Goal: Task Accomplishment & Management: Manage account settings

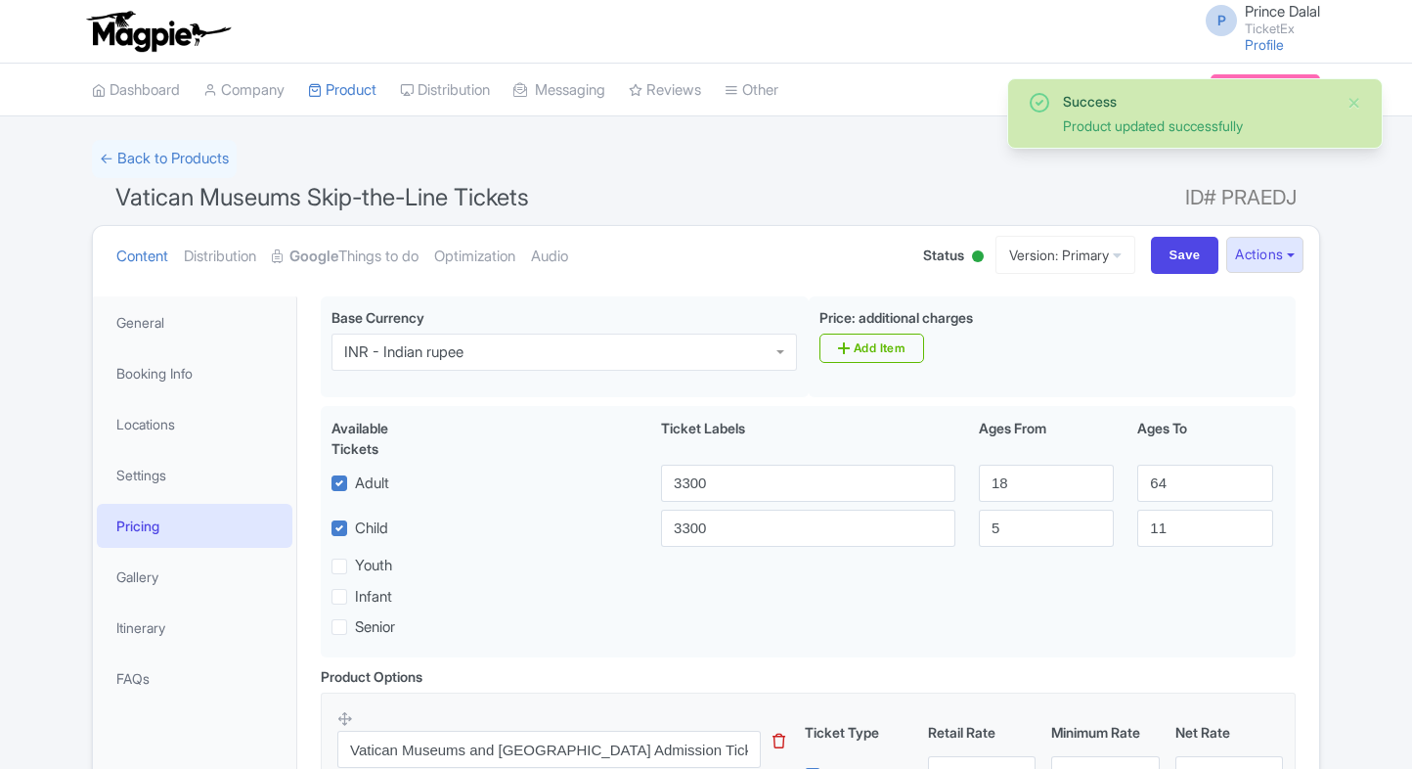
click at [0, 0] on link "My Products" at bounding box center [0, 0] width 0 height 0
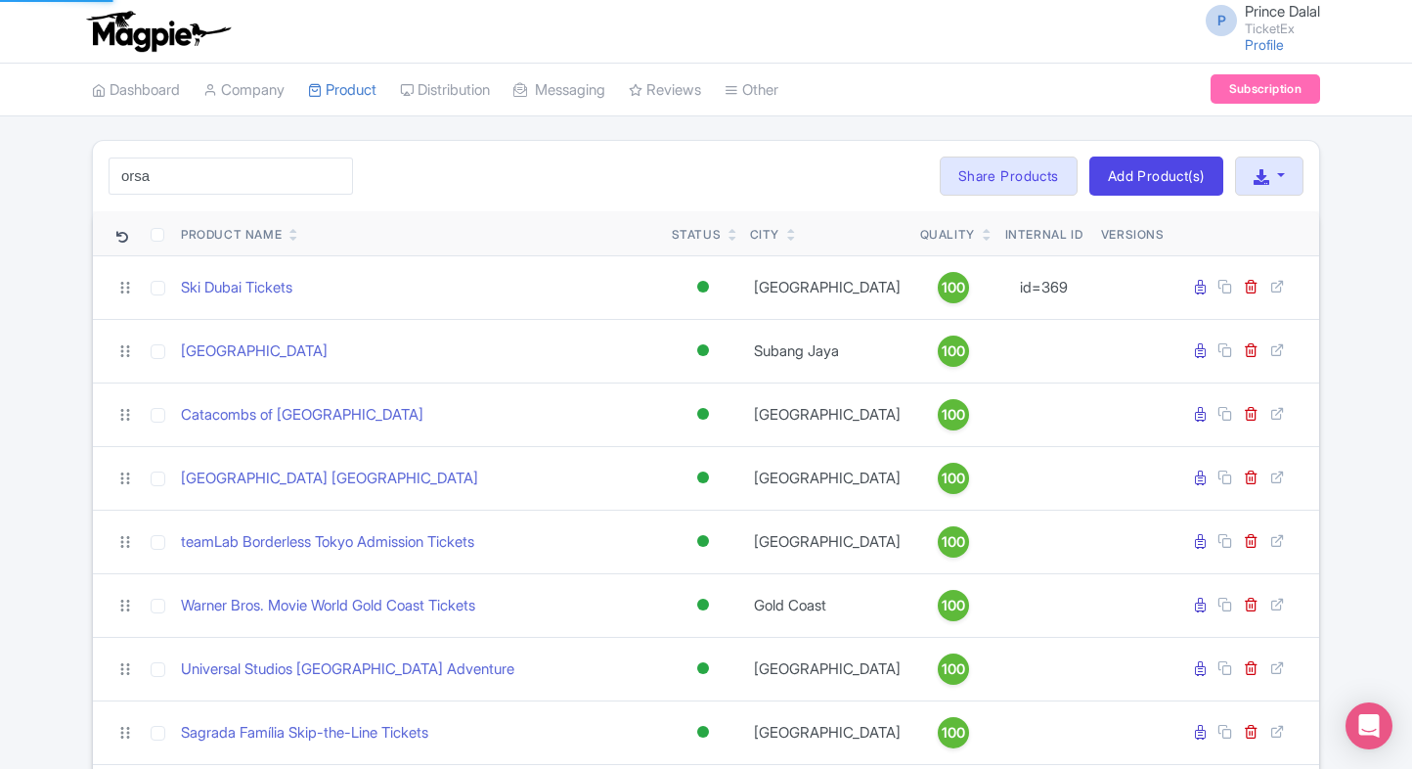
type input "orsay"
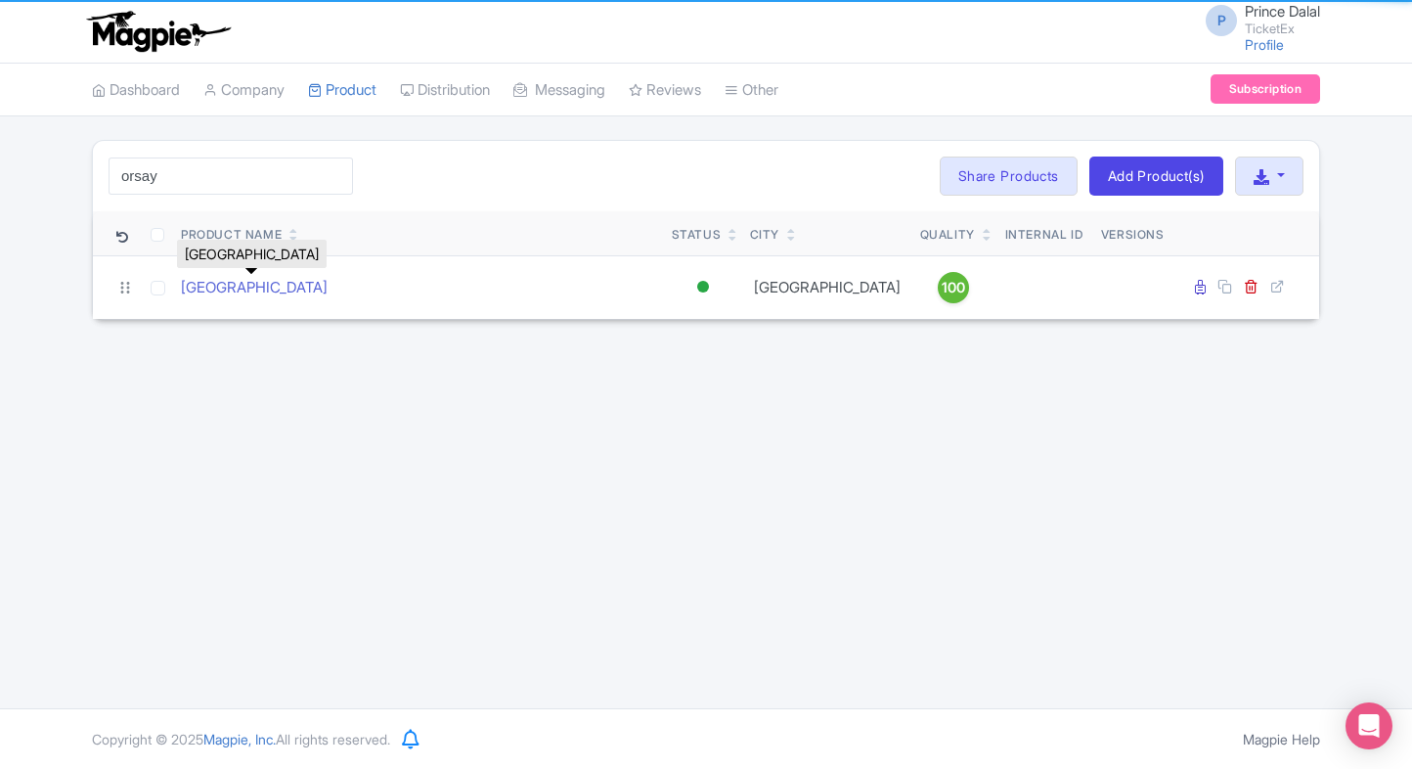
click at [247, 283] on link "[GEOGRAPHIC_DATA]" at bounding box center [254, 288] width 147 height 22
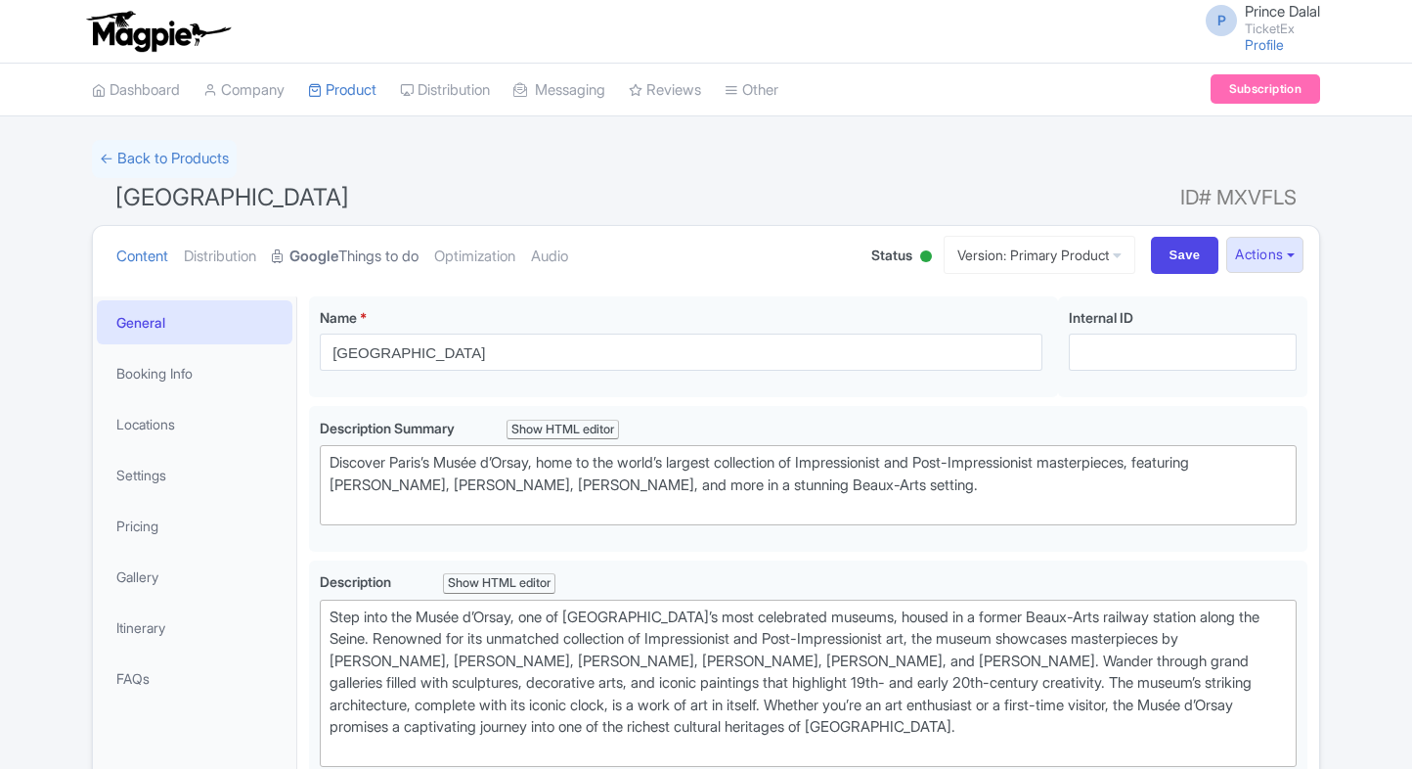
click at [364, 254] on link "Google Things to do" at bounding box center [345, 257] width 147 height 62
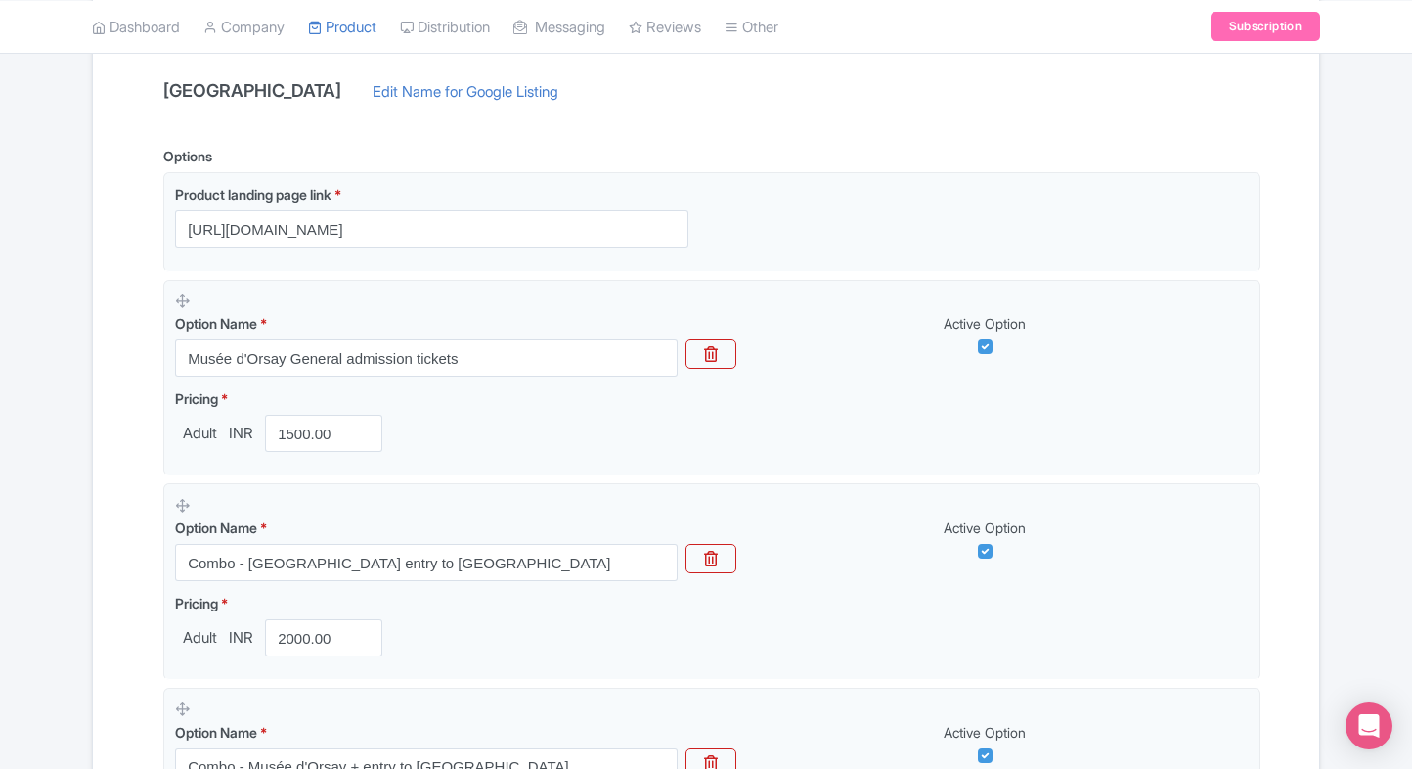
scroll to position [383, 0]
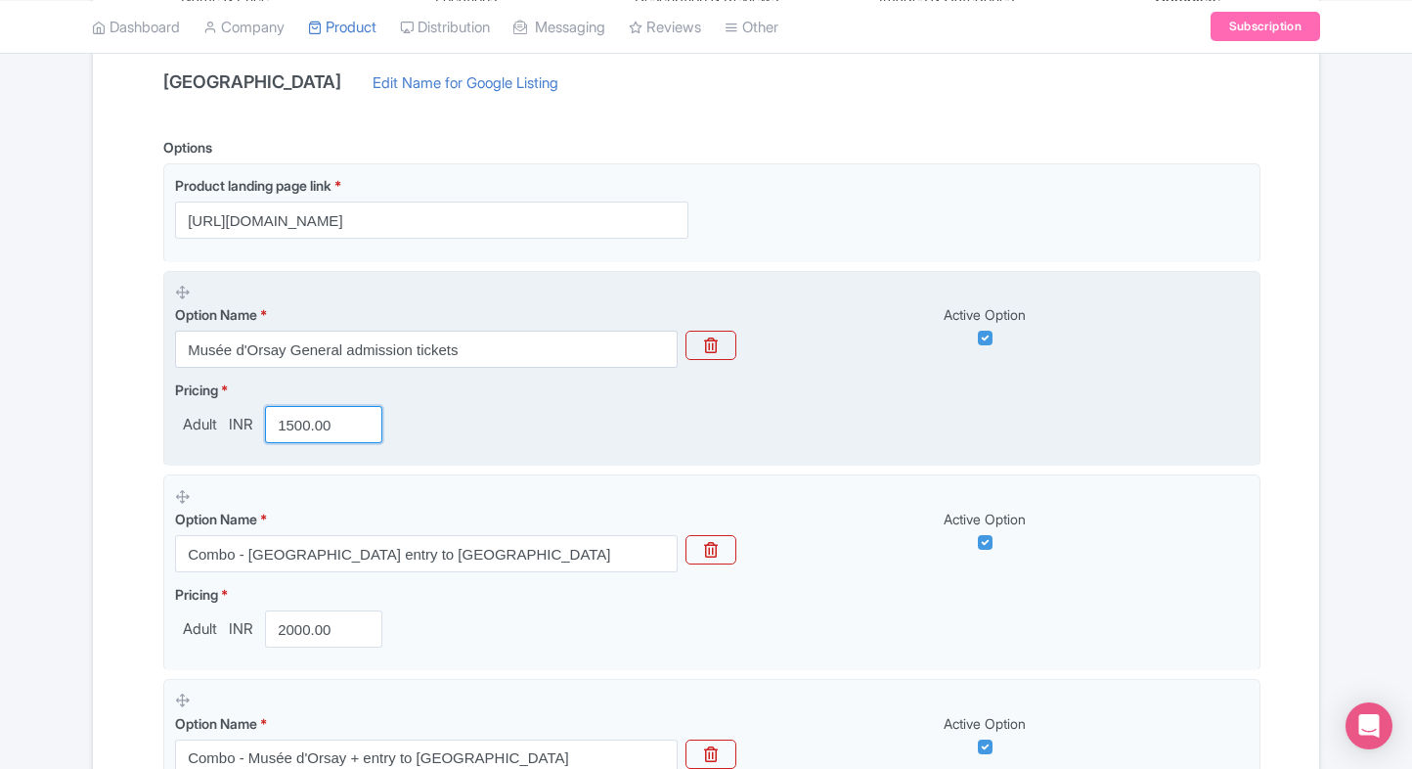
click at [300, 431] on input "1500.00" at bounding box center [323, 424] width 117 height 37
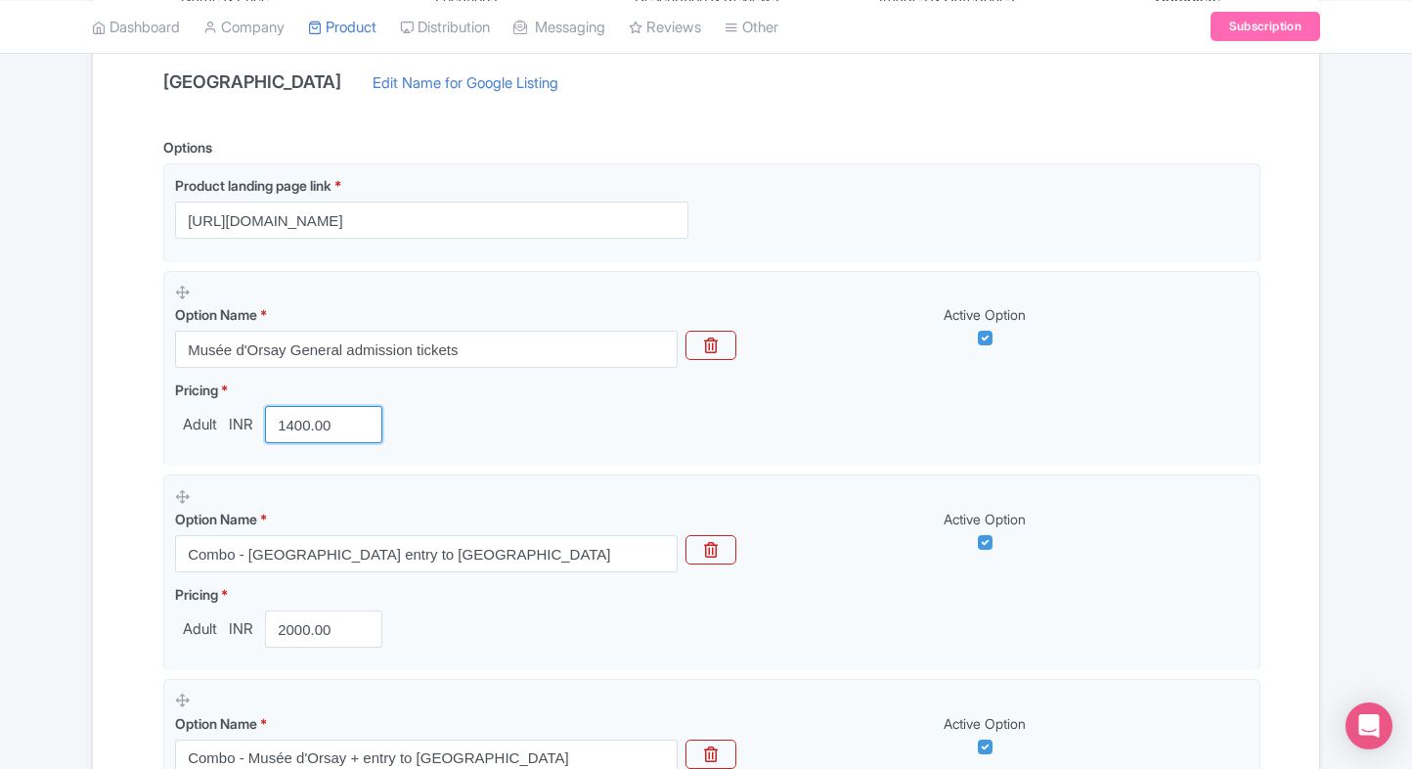
type input "1400.00"
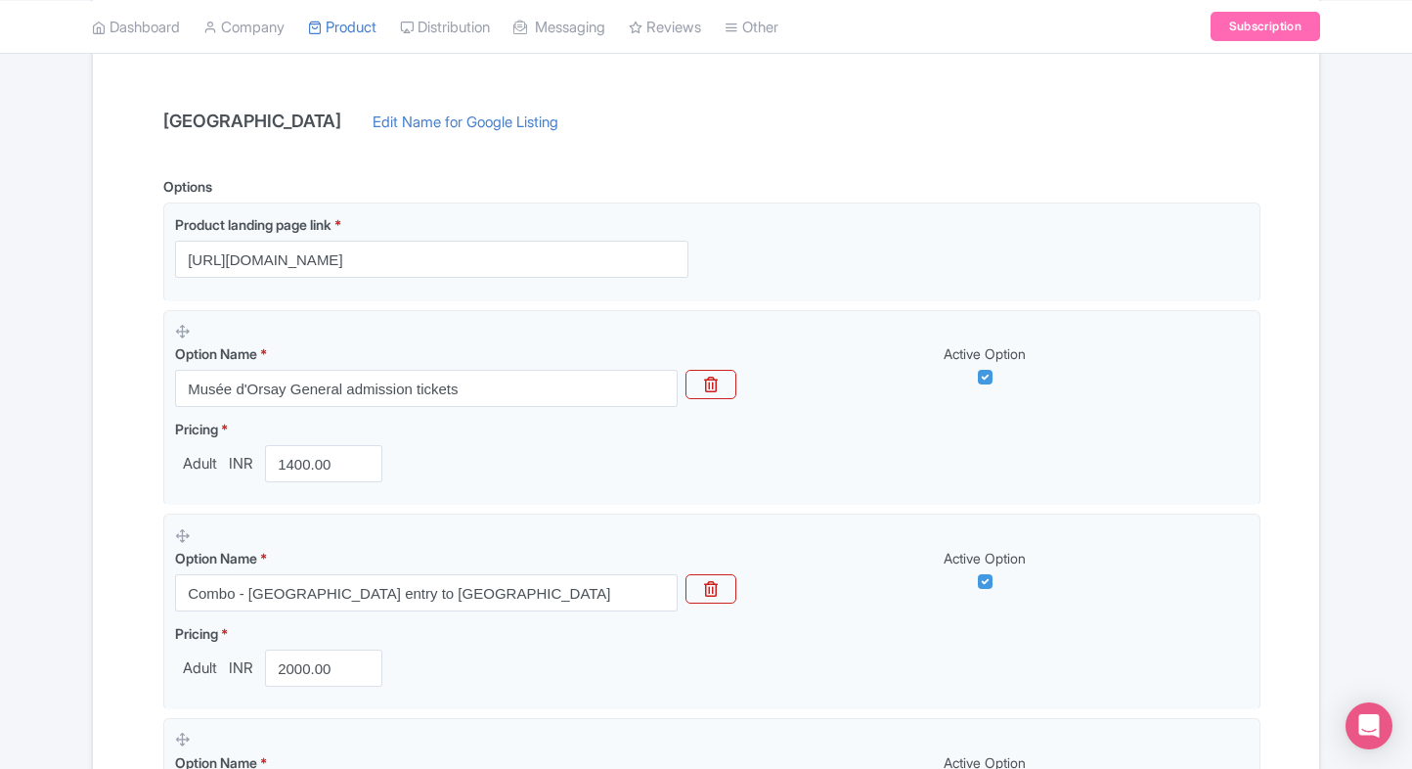
scroll to position [1777, 0]
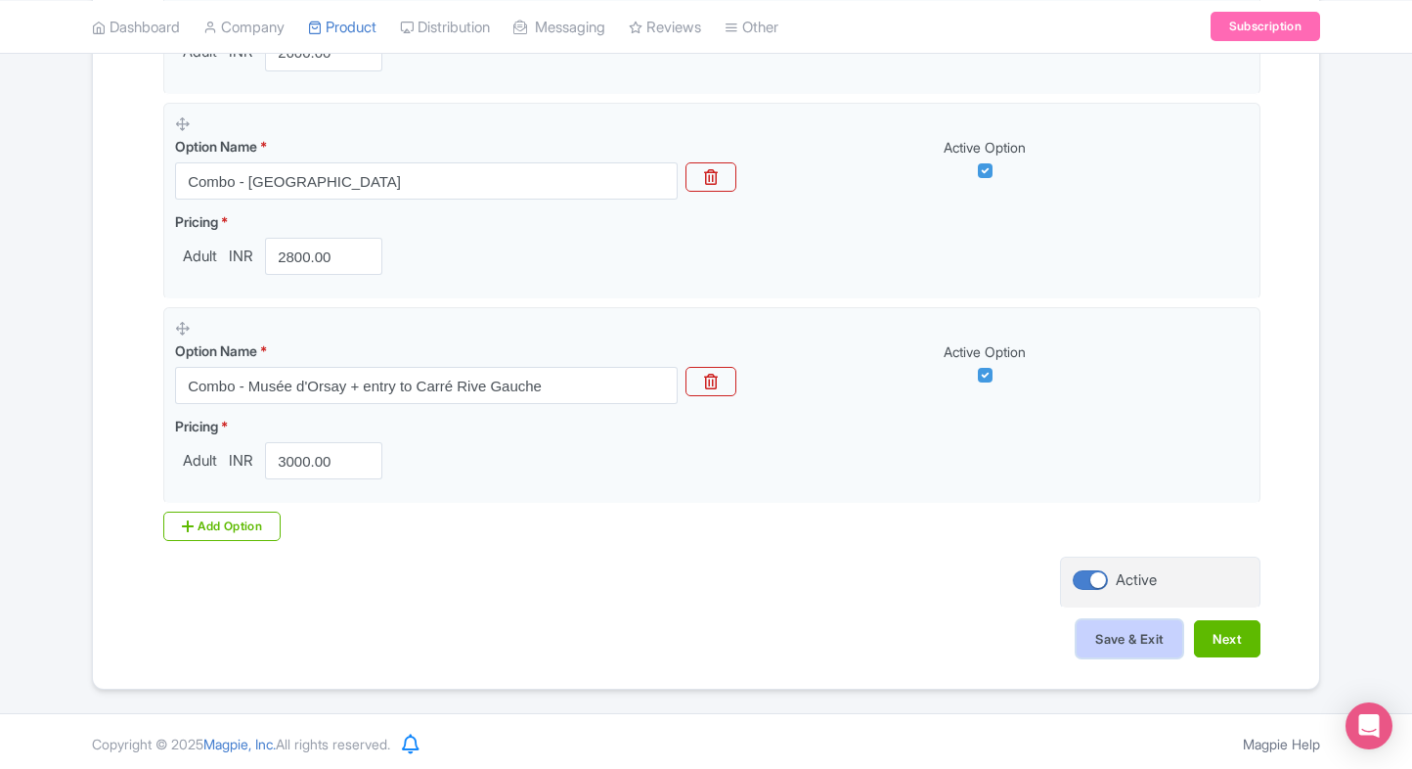
click at [1111, 639] on button "Save & Exit" at bounding box center [1130, 638] width 106 height 37
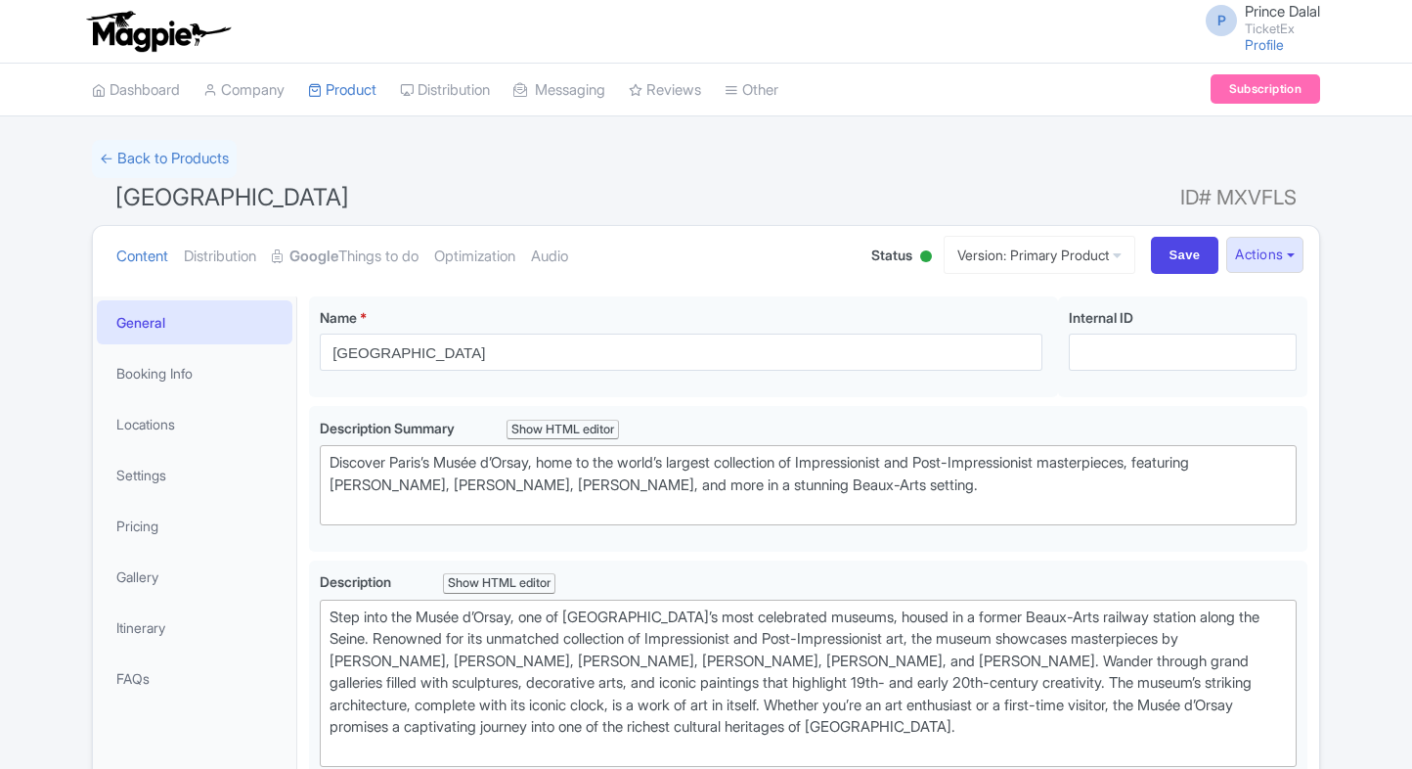
click at [129, 497] on li "Settings" at bounding box center [194, 475] width 203 height 52
click at [142, 509] on link "Pricing" at bounding box center [195, 526] width 196 height 44
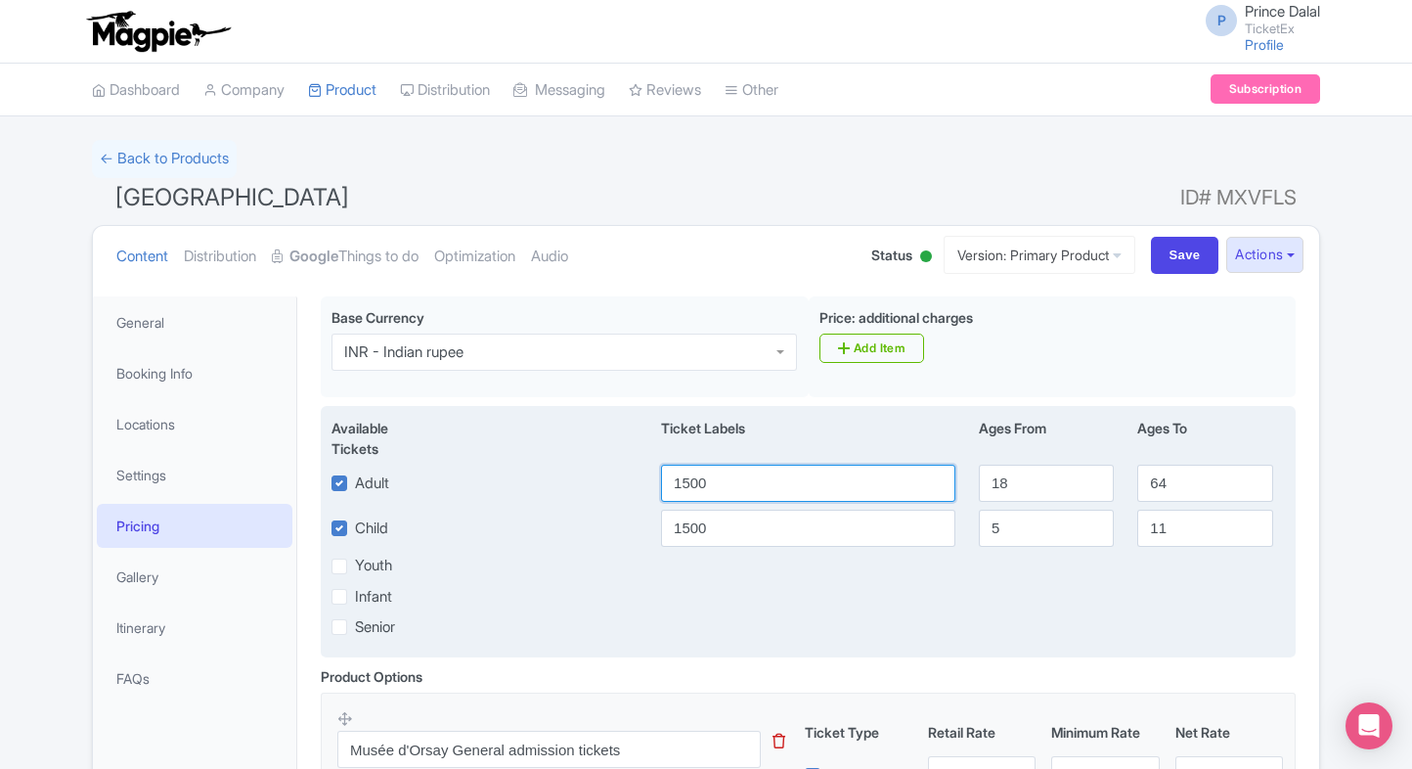
click at [696, 477] on input "1500" at bounding box center [808, 482] width 294 height 37
type input "1400"
click at [688, 522] on input "1500" at bounding box center [808, 527] width 294 height 37
type input "1400"
click at [755, 561] on div "Youth" at bounding box center [808, 565] width 977 height 22
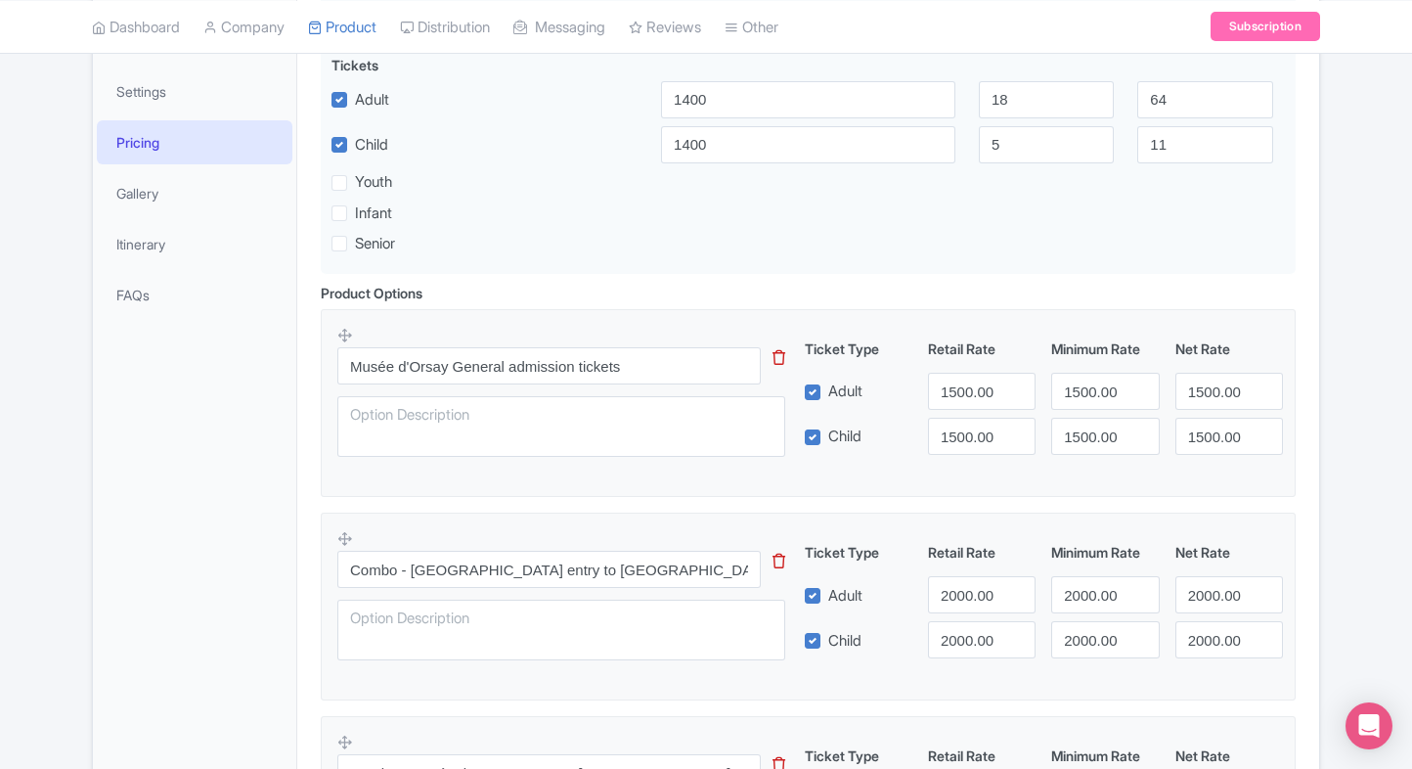
scroll to position [393, 0]
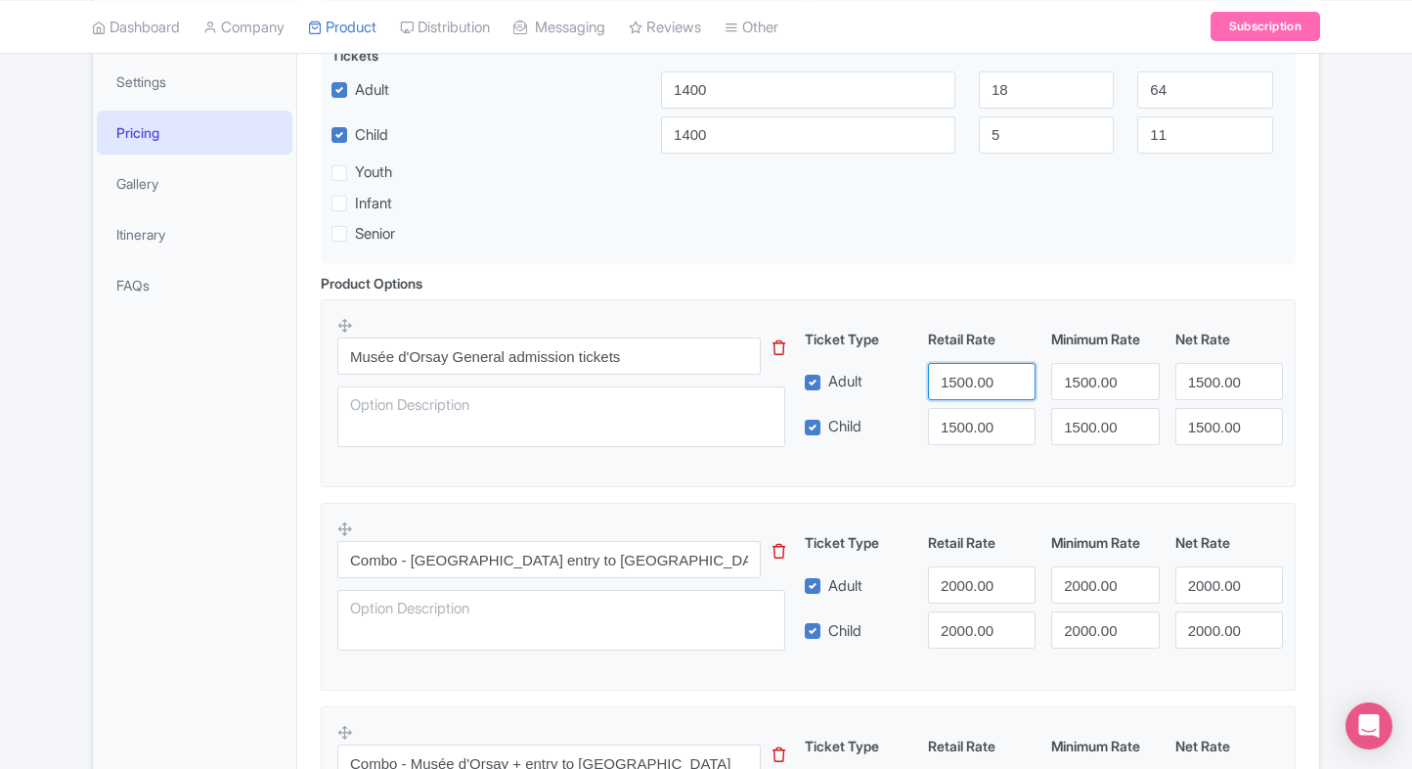
click at [954, 381] on input "1500.00" at bounding box center [982, 381] width 108 height 37
type input "1400.00"
click at [950, 424] on input "1500.00" at bounding box center [982, 426] width 108 height 37
type input "1400.00"
click at [1086, 381] on input "1500.00" at bounding box center [1105, 381] width 108 height 37
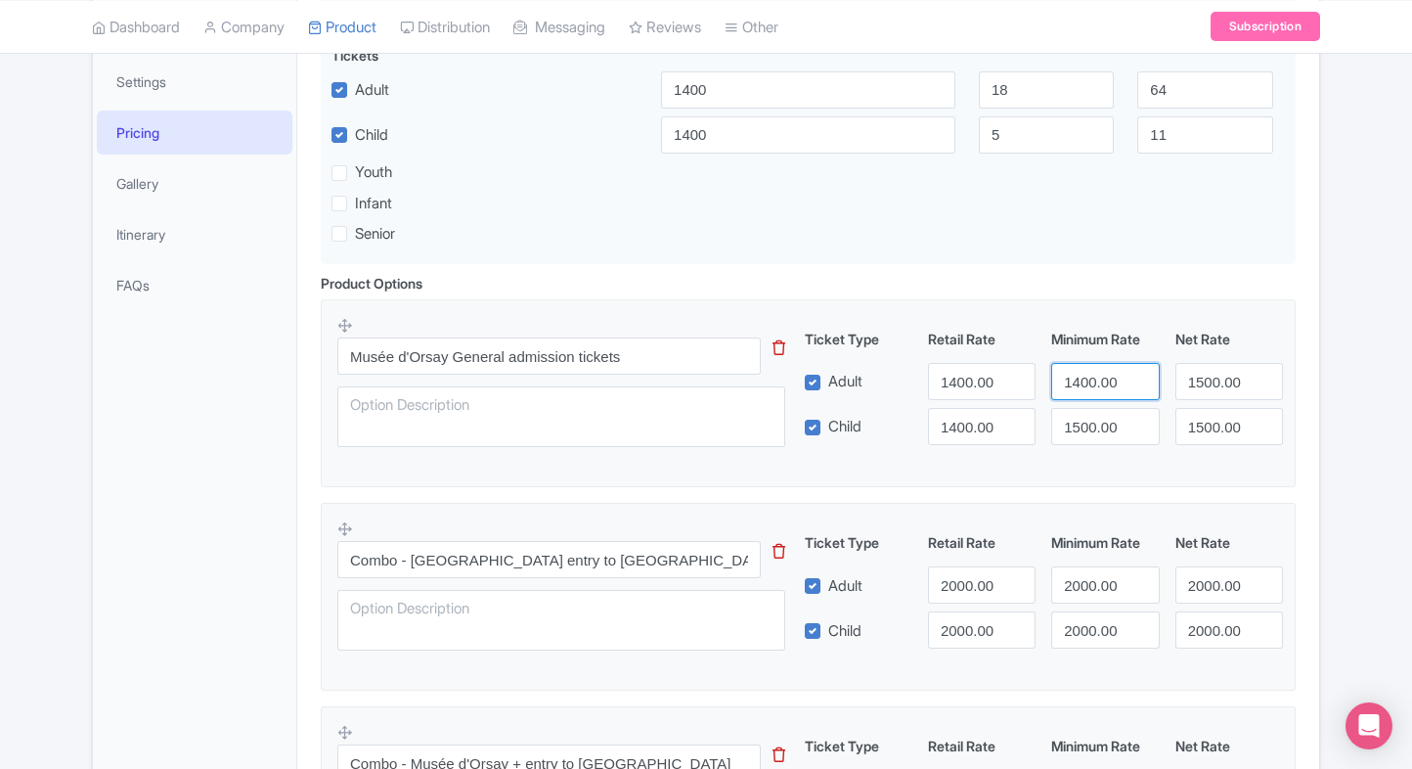
type input "1400.00"
click at [1078, 424] on input "1500.00" at bounding box center [1105, 426] width 108 height 37
type input "1400.00"
click at [1197, 386] on input "1500.00" at bounding box center [1229, 381] width 108 height 37
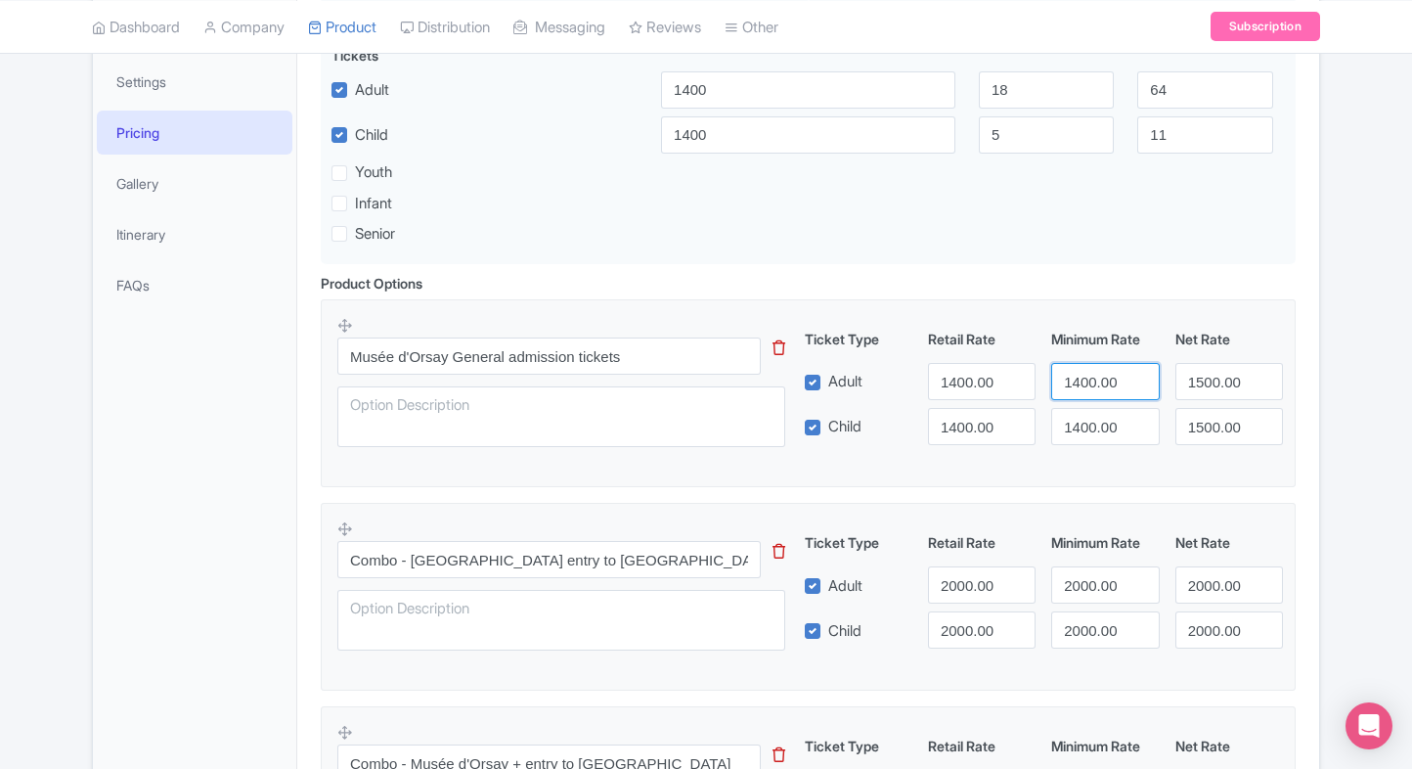
click at [1094, 389] on input "1400.00" at bounding box center [1105, 381] width 108 height 37
click at [1209, 380] on input "1500.00" at bounding box center [1229, 381] width 108 height 37
paste input "4"
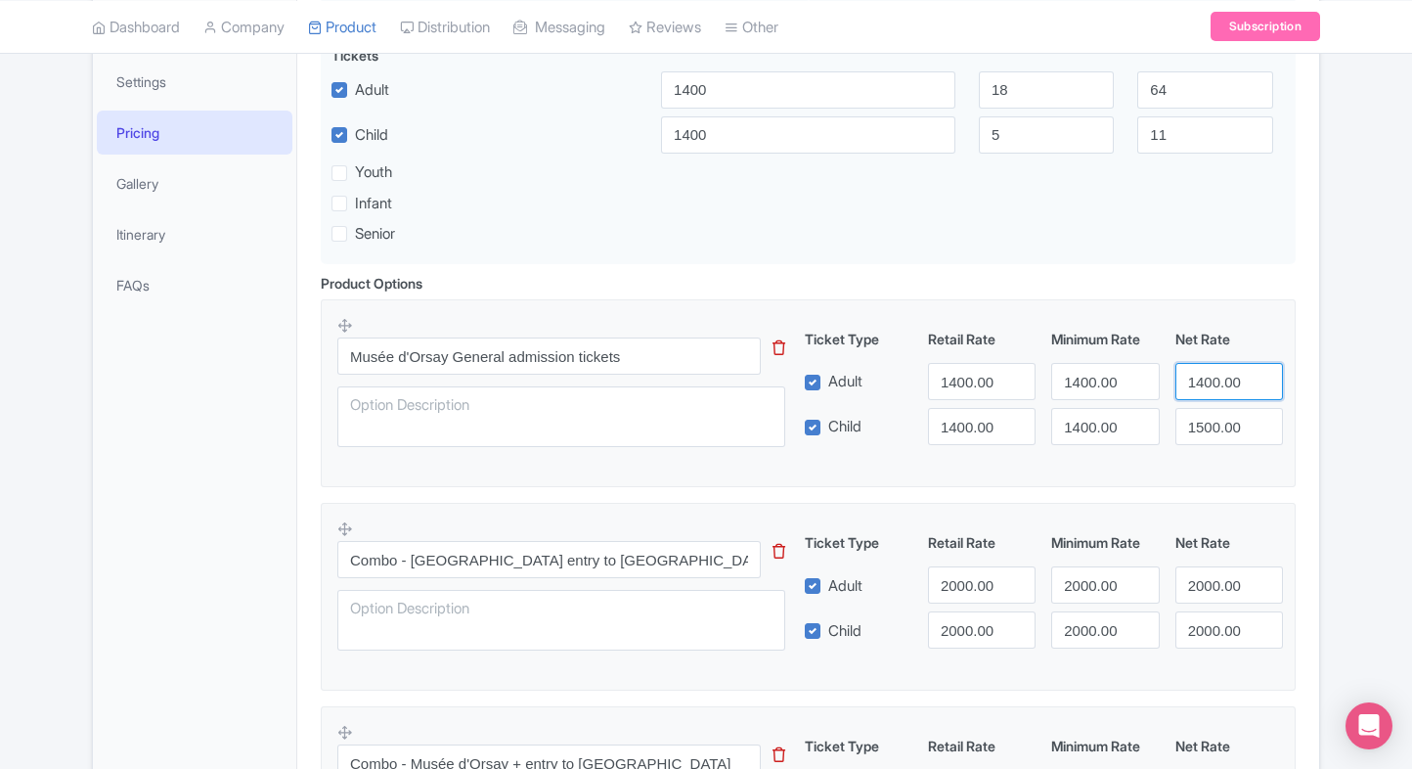
click at [1209, 380] on input "1400.00" at bounding box center [1229, 381] width 108 height 37
type input "1400.00"
click at [1211, 408] on input "1500.00" at bounding box center [1229, 426] width 108 height 37
paste input "4"
click at [1211, 408] on input "1400.00" at bounding box center [1229, 426] width 108 height 37
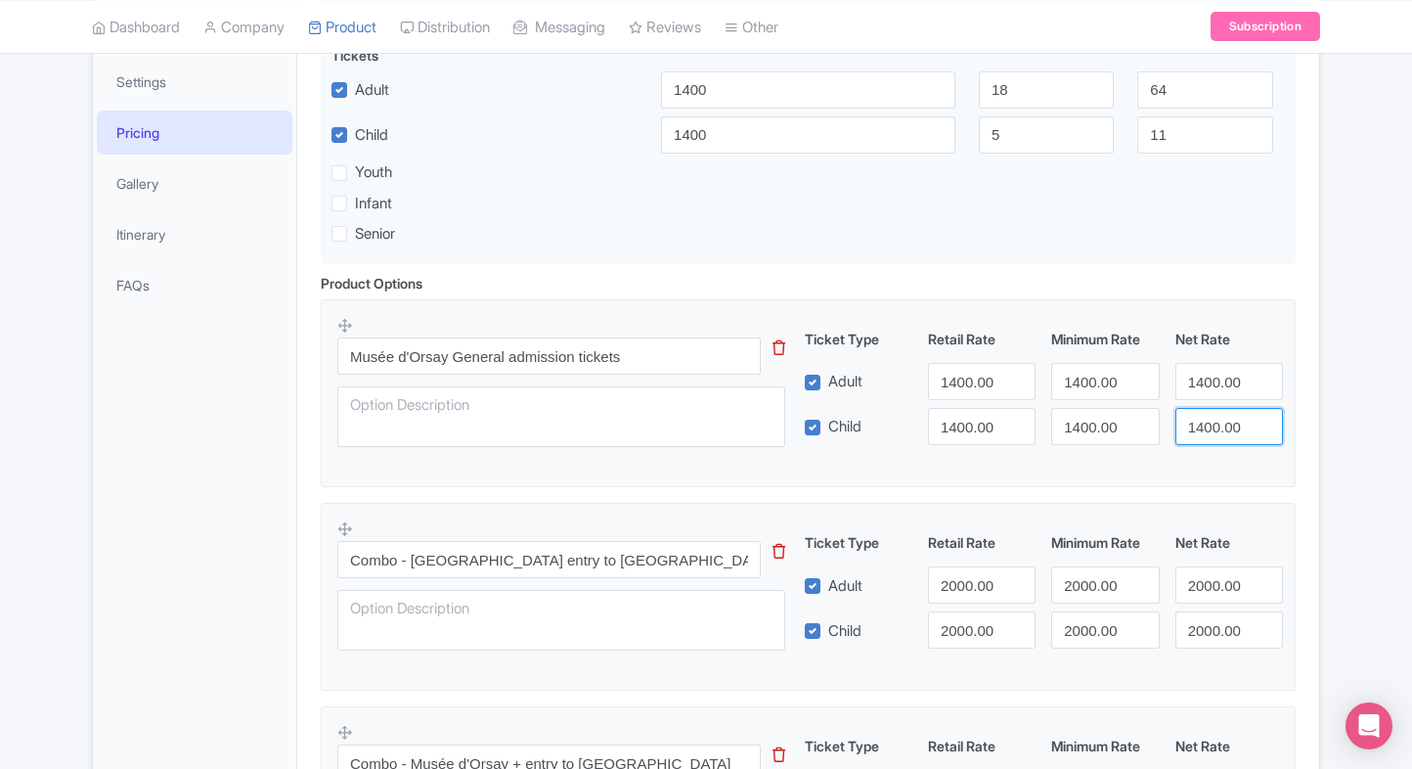
type input "1400.00"
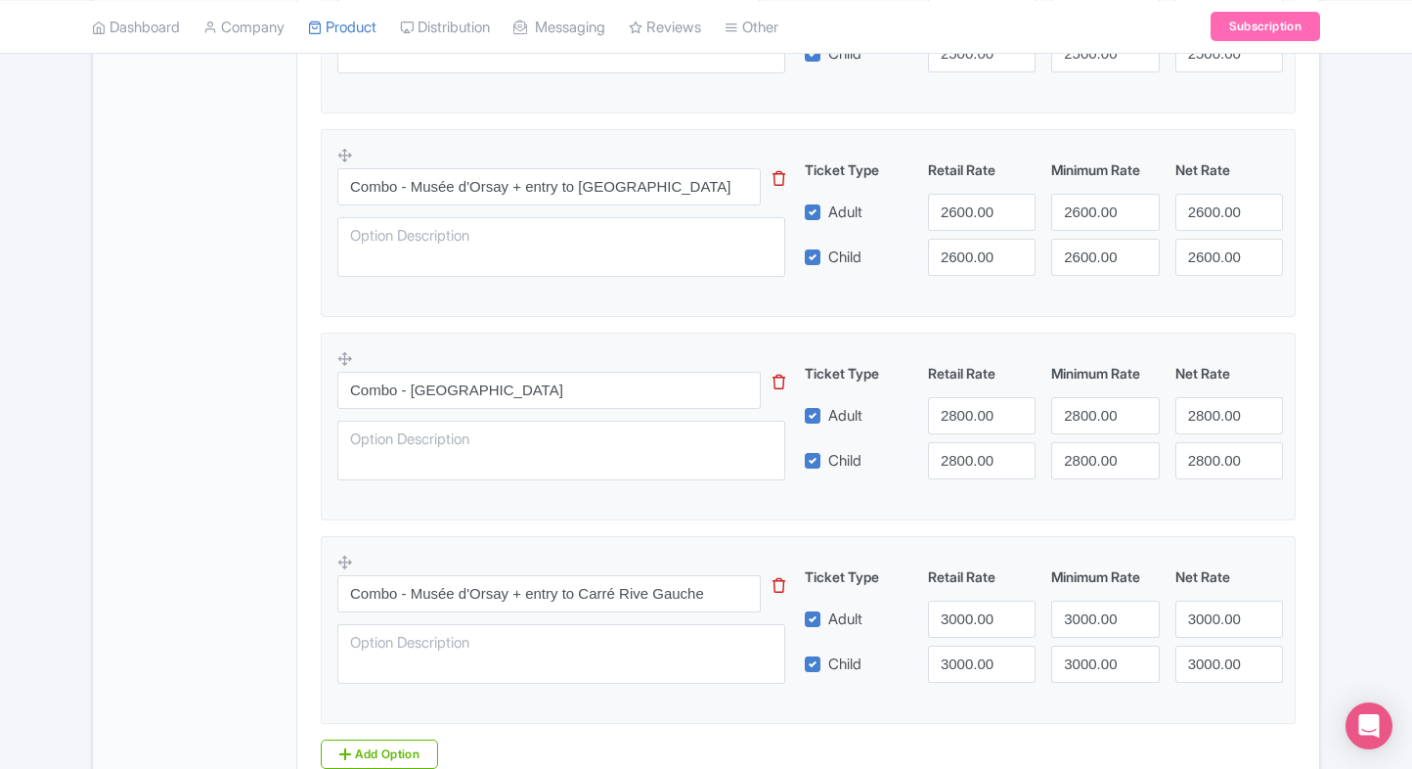
scroll to position [1748, 0]
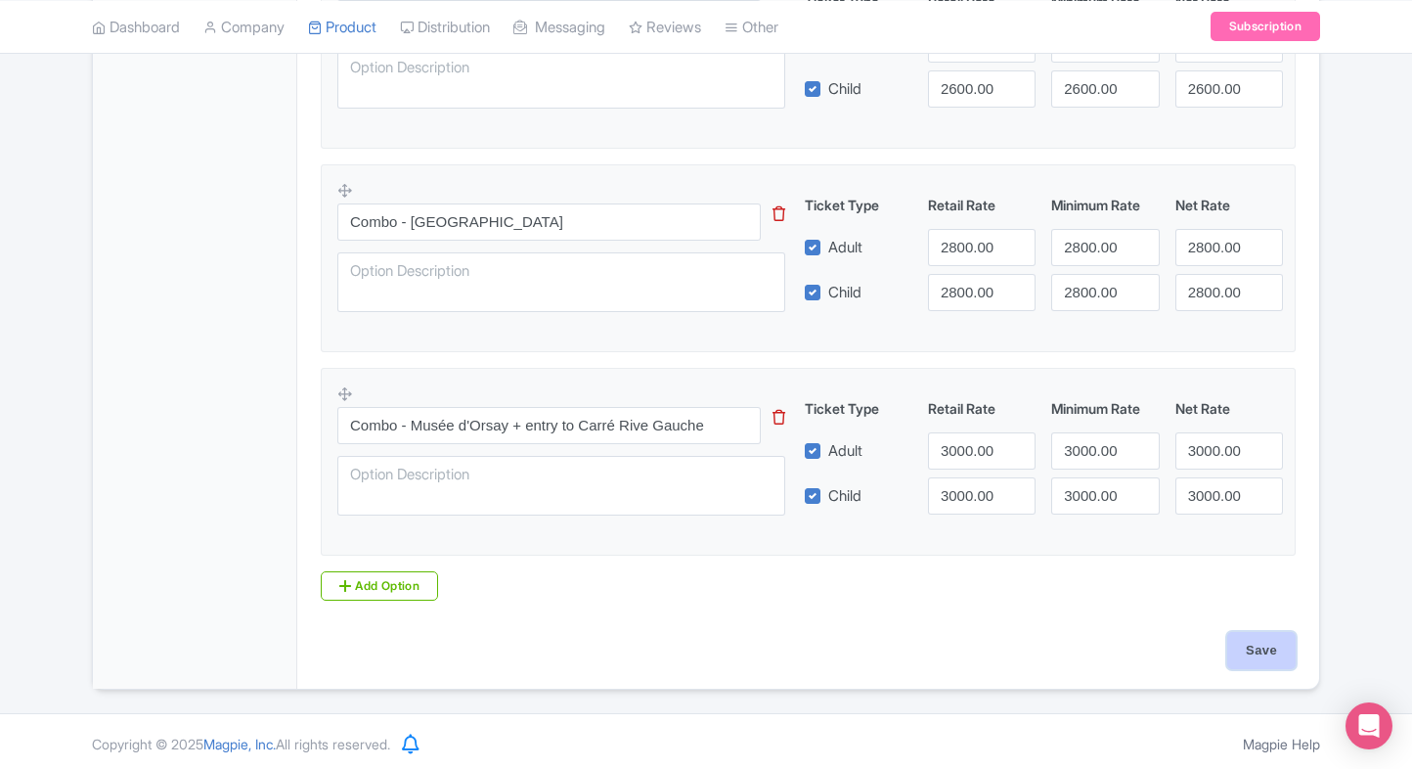
click at [1240, 649] on input "Save" at bounding box center [1261, 650] width 68 height 37
type input "Saving..."
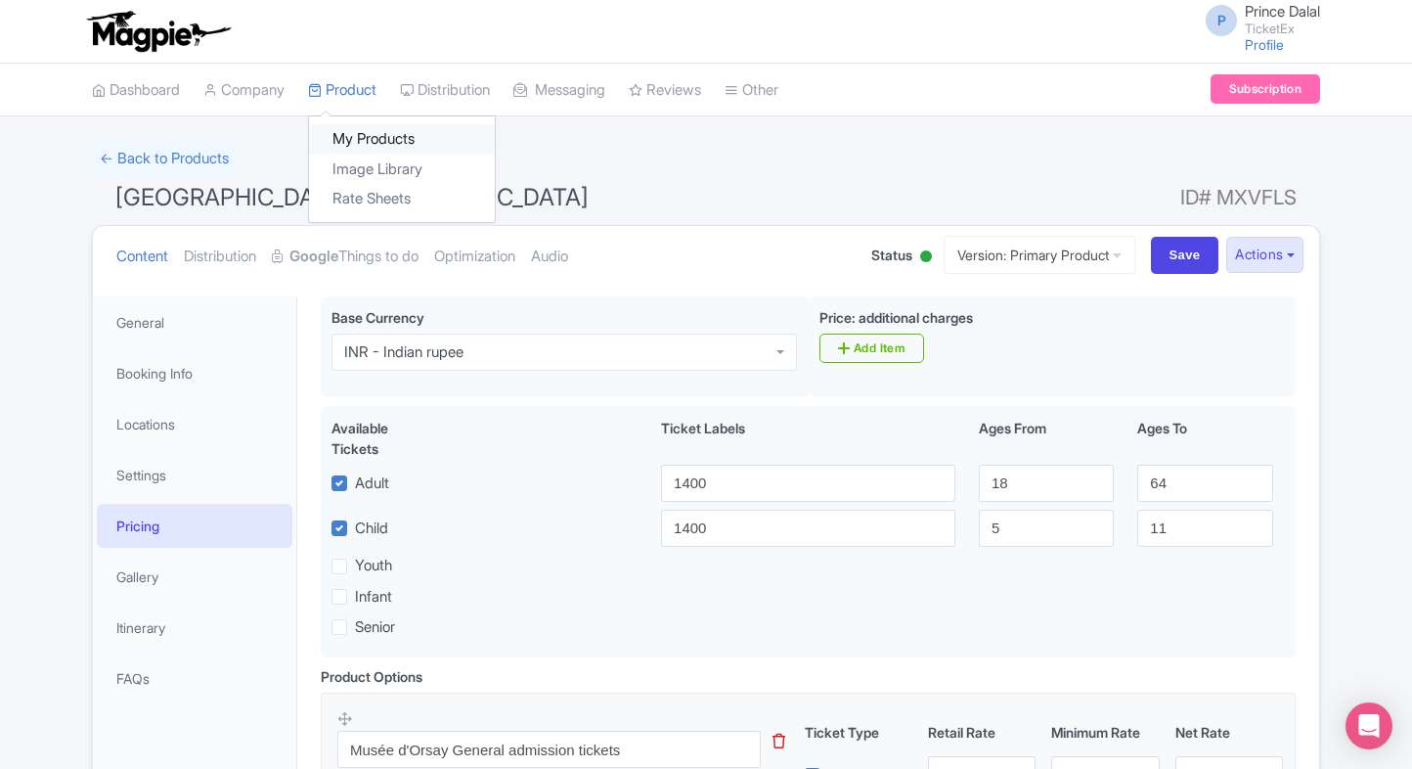
click at [356, 140] on link "My Products" at bounding box center [402, 139] width 186 height 30
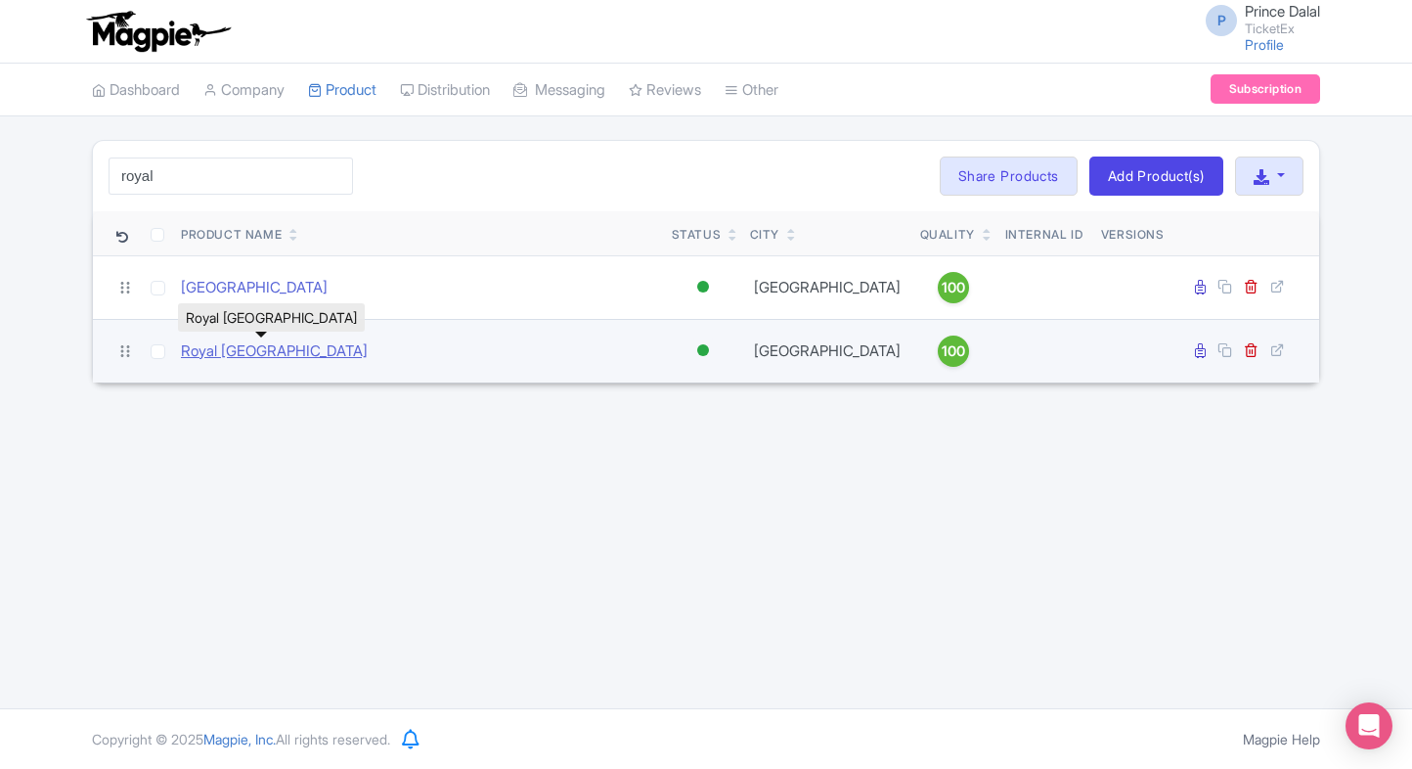
type input "royal"
click at [213, 346] on link "Royal [GEOGRAPHIC_DATA]" at bounding box center [274, 351] width 187 height 22
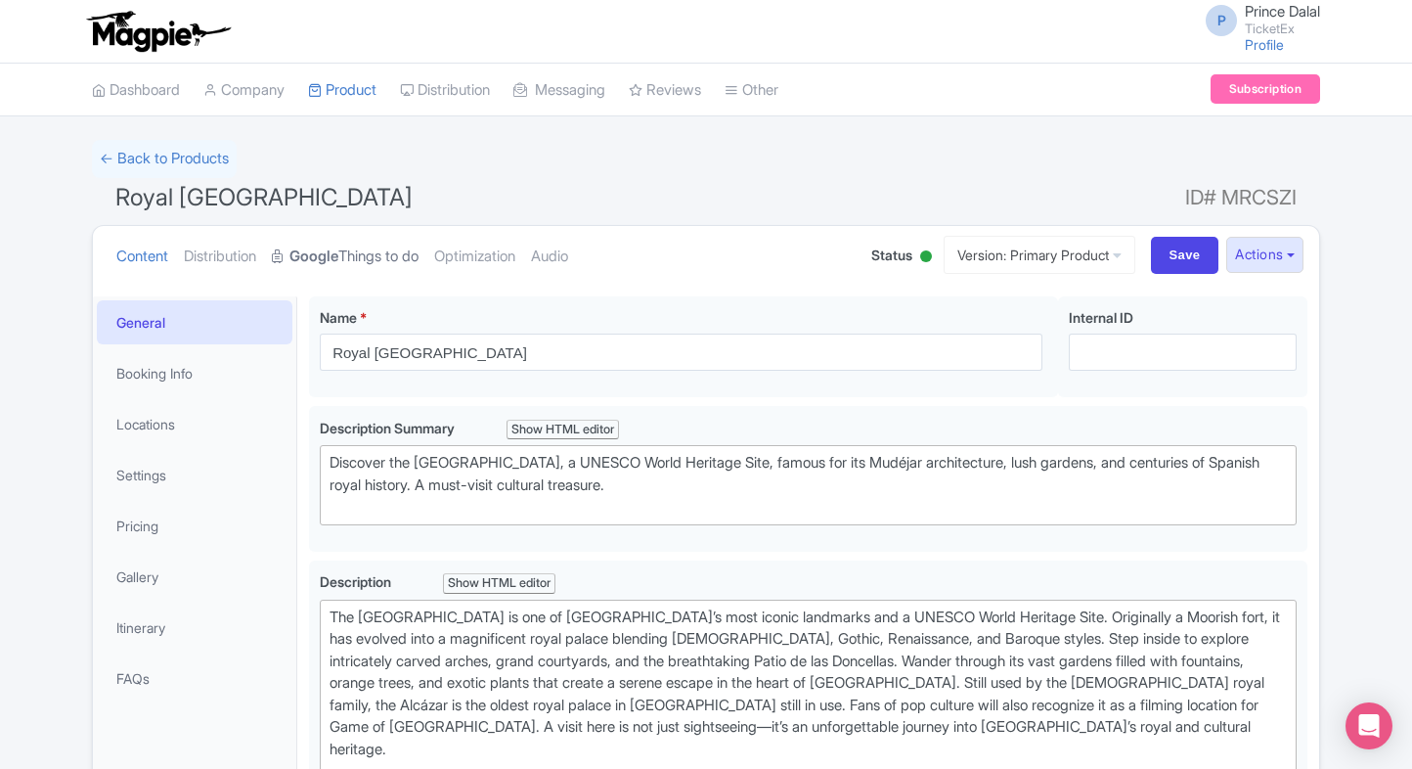
click at [338, 263] on strong "Google" at bounding box center [313, 256] width 49 height 22
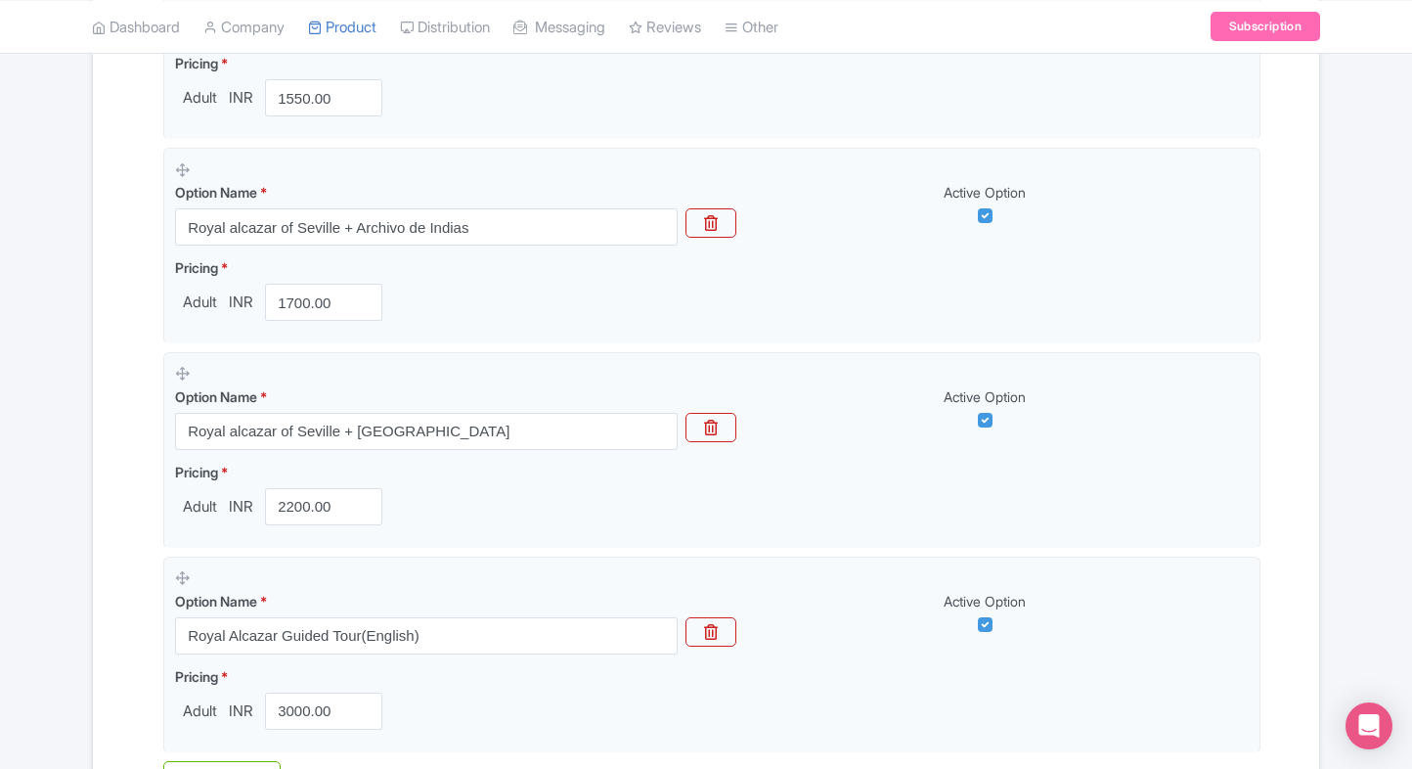
scroll to position [696, 0]
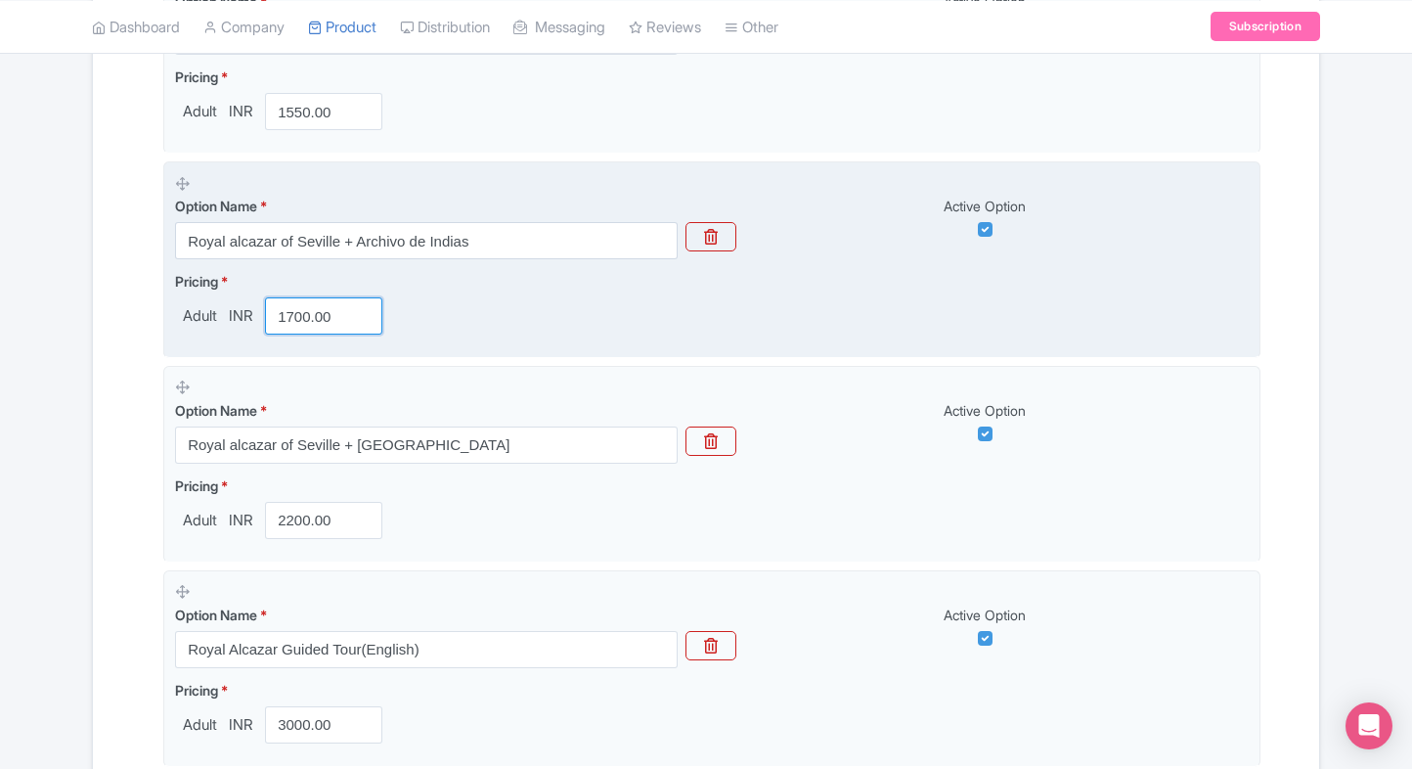
click at [301, 327] on input "1700.00" at bounding box center [323, 315] width 117 height 37
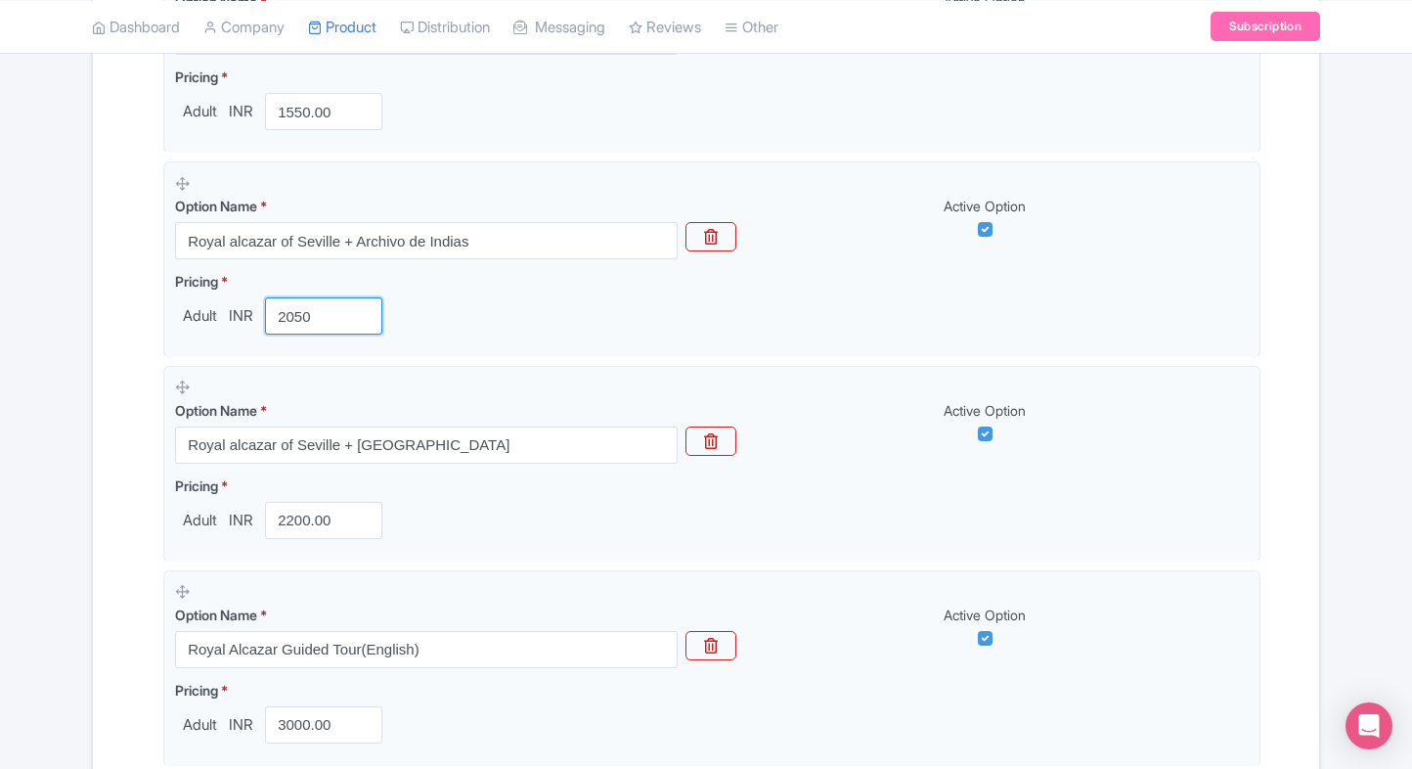
type input "2050"
click at [125, 428] on div "Name & Price Locations Description & Reviews Images & Categories Complete [GEOG…" at bounding box center [706, 276] width 1203 height 1329
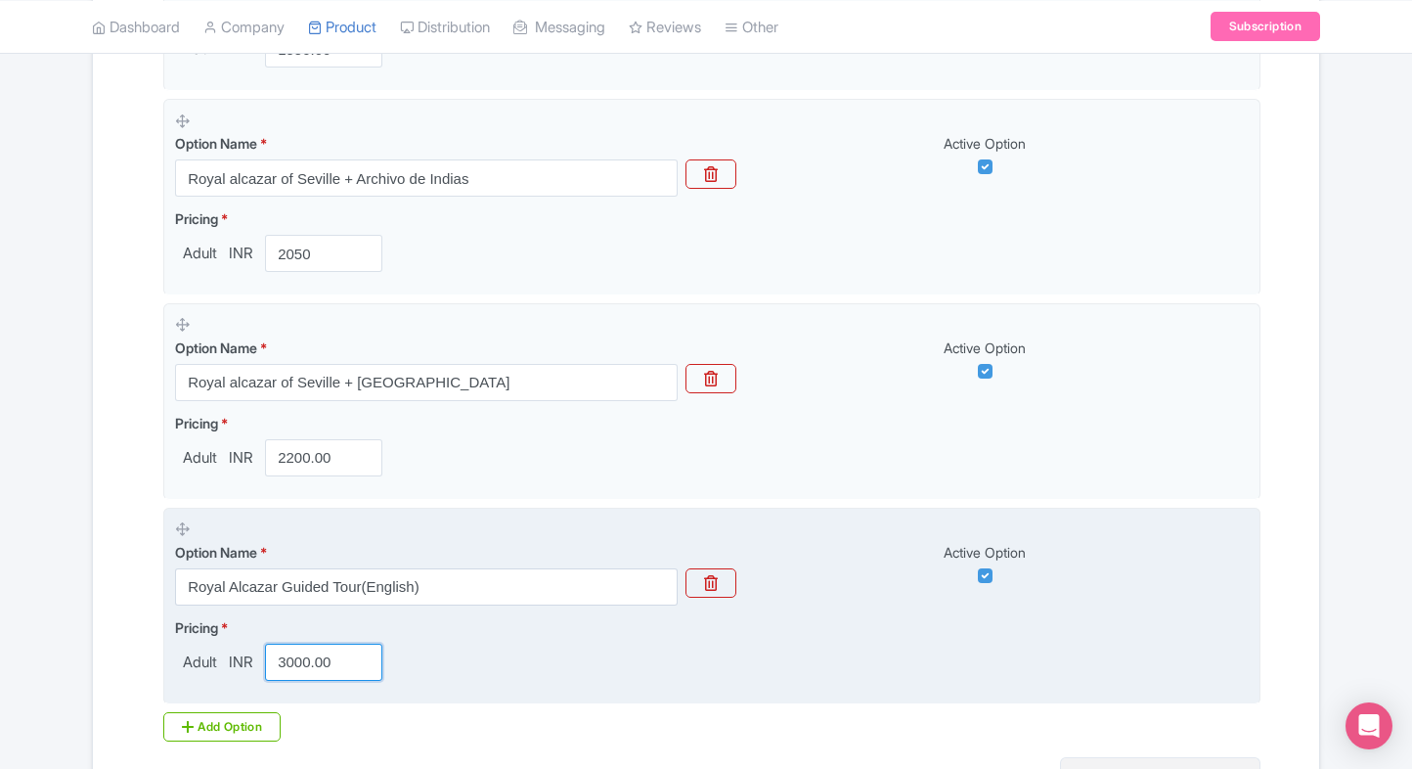
click at [305, 660] on input "3000.00" at bounding box center [323, 661] width 117 height 37
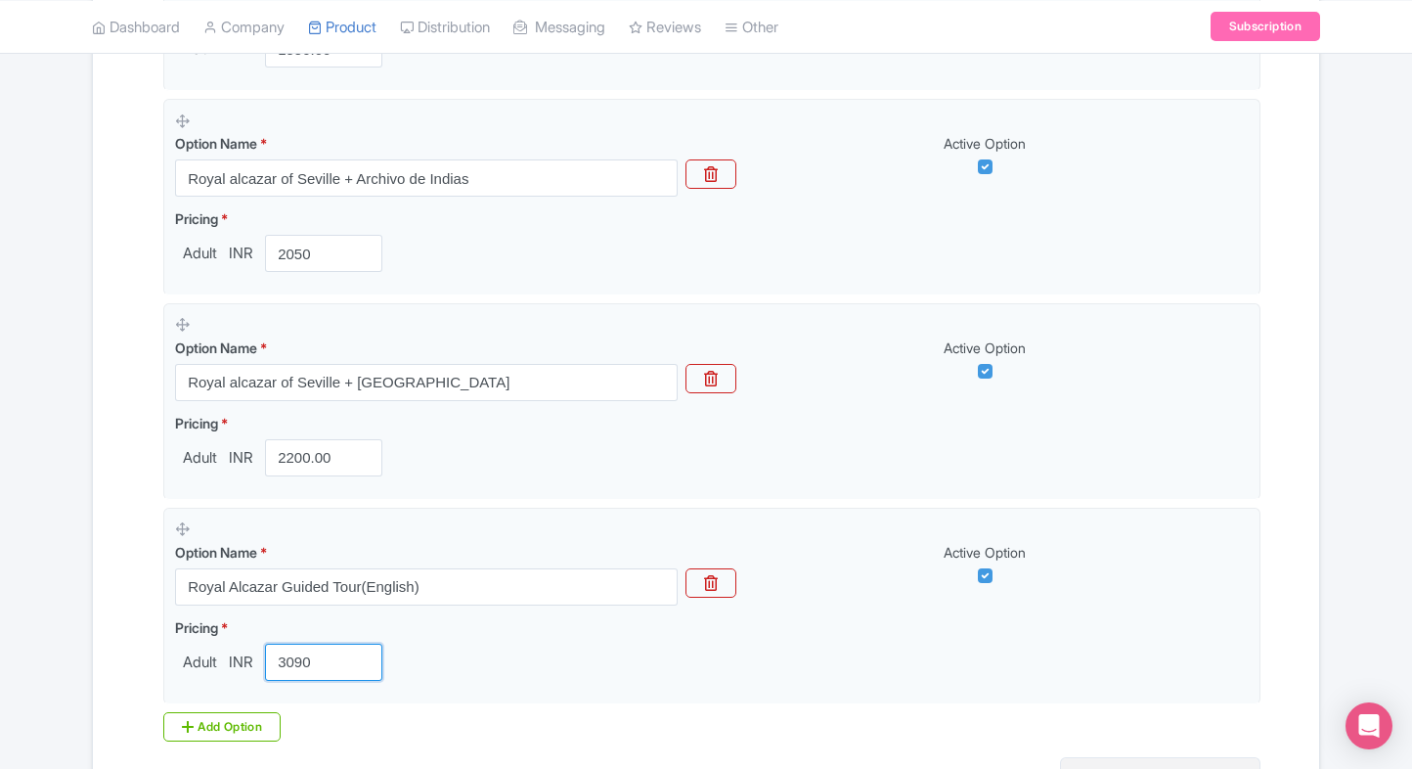
type input "3090"
click at [94, 578] on div "Name & Price Locations Description & Reviews Images & Categories Complete Royal…" at bounding box center [706, 213] width 1226 height 1329
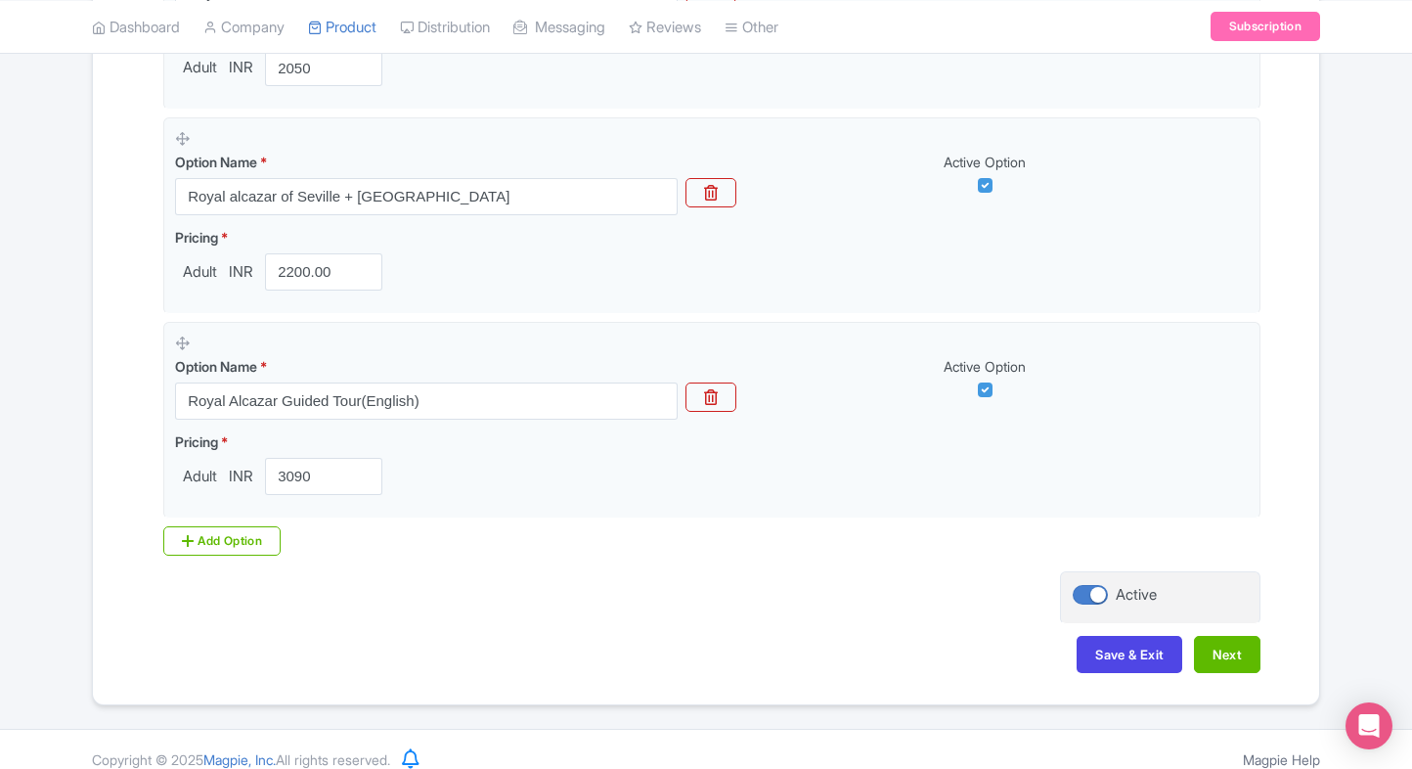
scroll to position [946, 0]
click at [1080, 660] on button "Save & Exit" at bounding box center [1130, 653] width 106 height 37
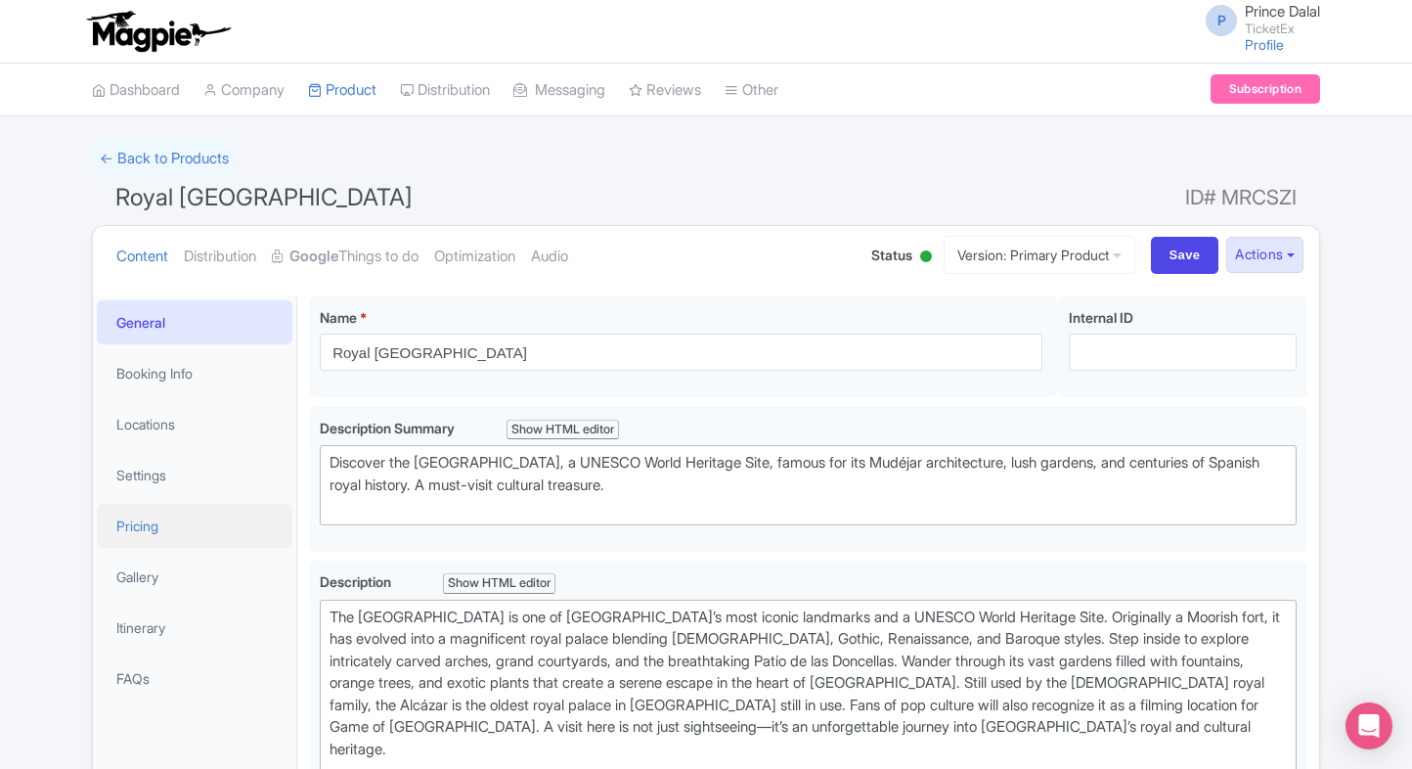
click at [143, 504] on link "Pricing" at bounding box center [195, 526] width 196 height 44
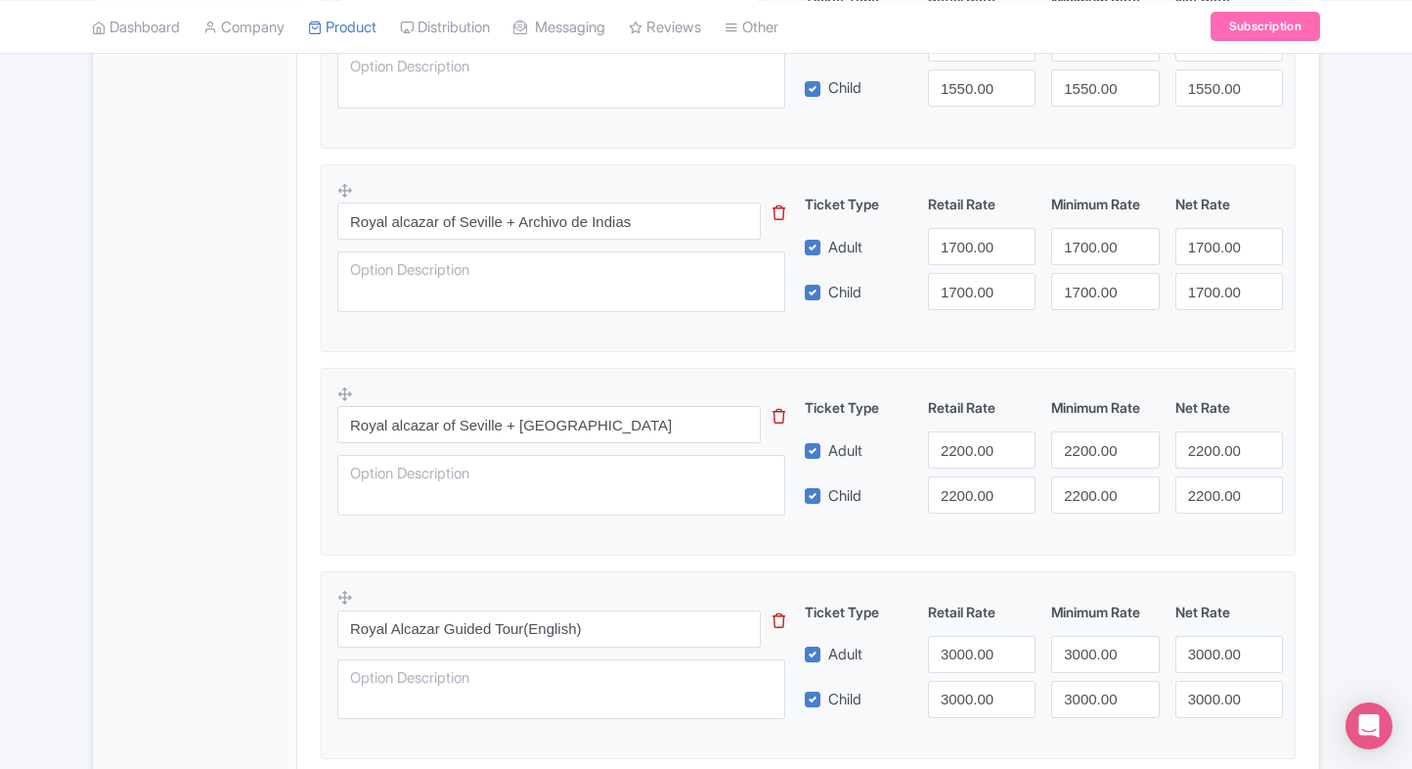
scroll to position [737, 0]
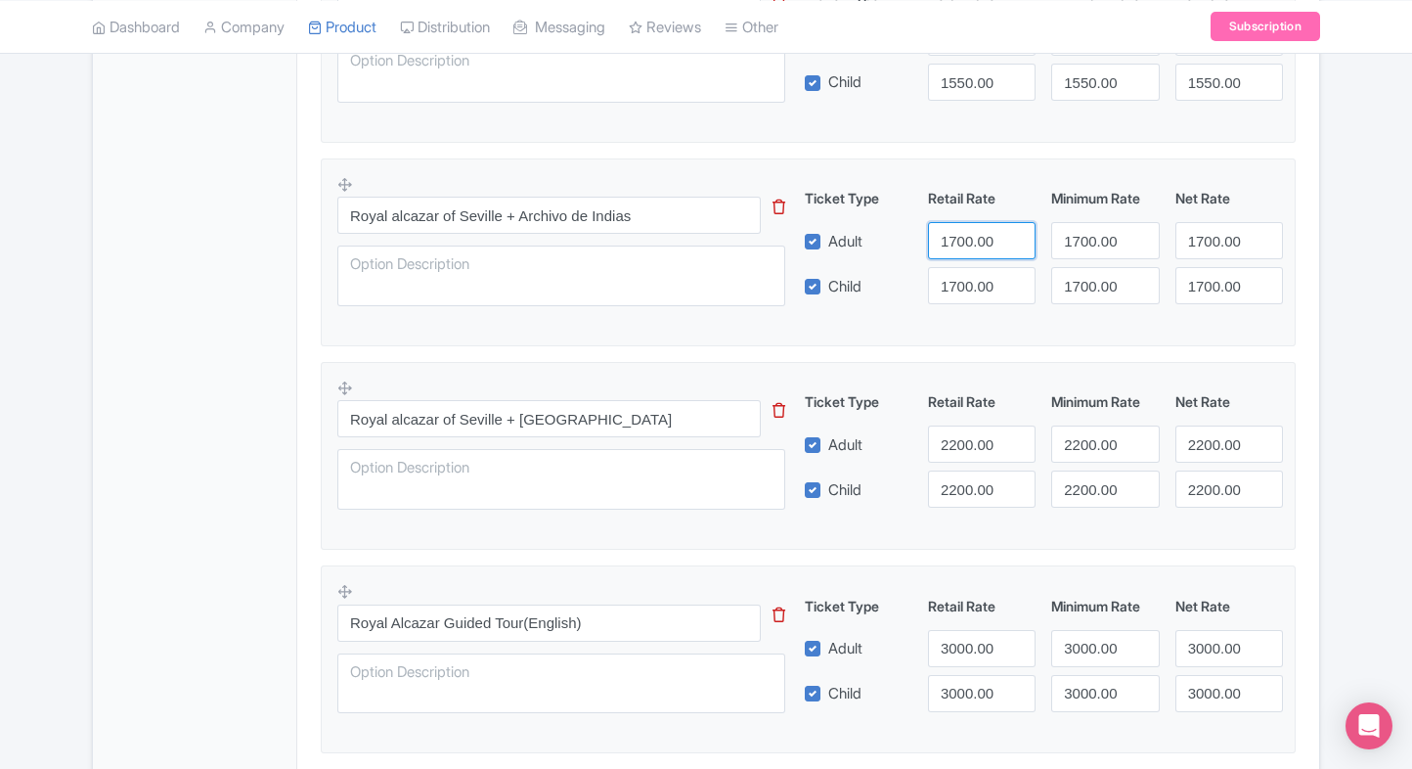
click at [948, 255] on input "1700.00" at bounding box center [982, 240] width 108 height 37
type input "2050"
click at [957, 272] on input "1700.00" at bounding box center [982, 285] width 108 height 37
paste input "205"
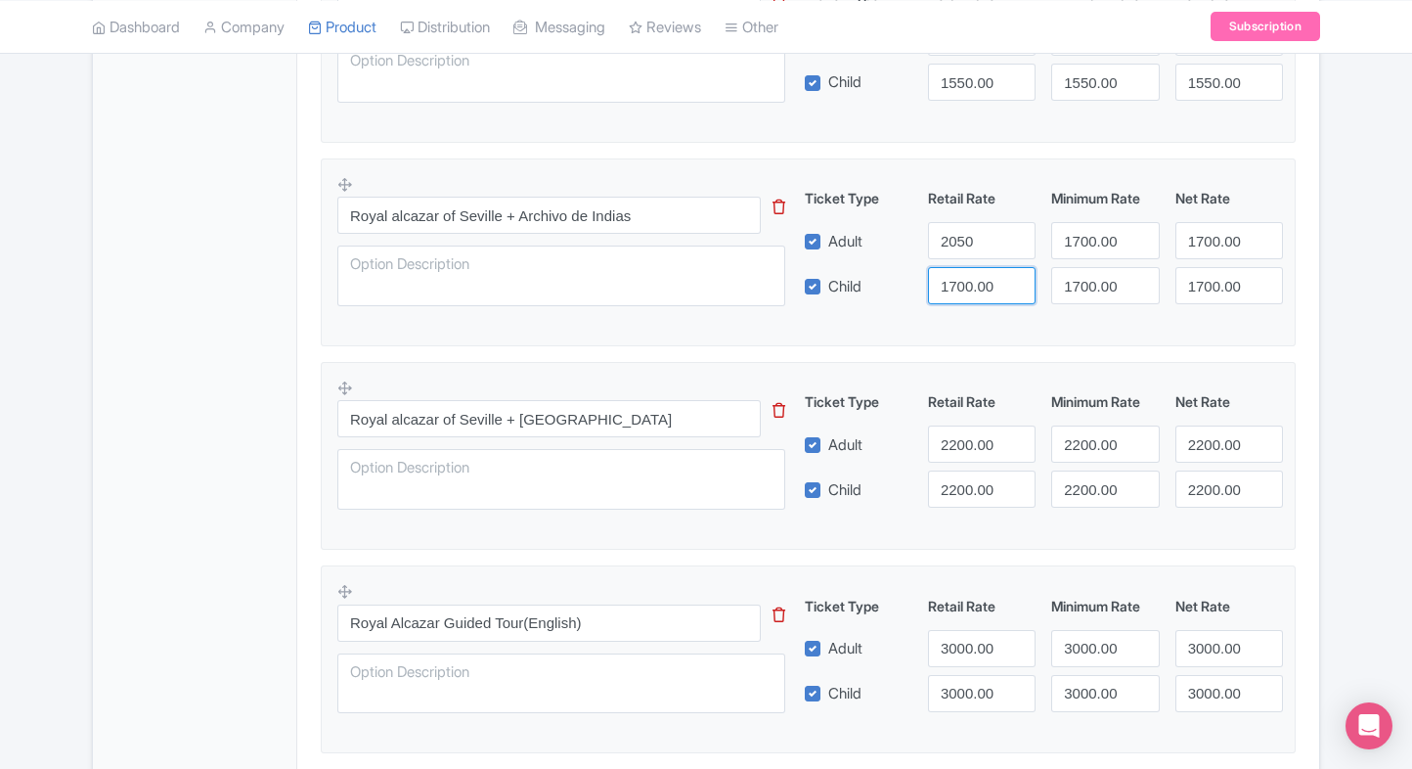
click at [957, 272] on input "1700.00" at bounding box center [982, 285] width 108 height 37
type input "2050"
click at [1043, 241] on div "1700.00" at bounding box center [1104, 240] width 123 height 37
drag, startPoint x: 1043, startPoint y: 241, endPoint x: 1070, endPoint y: 242, distance: 26.4
click at [1070, 242] on div "1700.00" at bounding box center [1104, 240] width 123 height 37
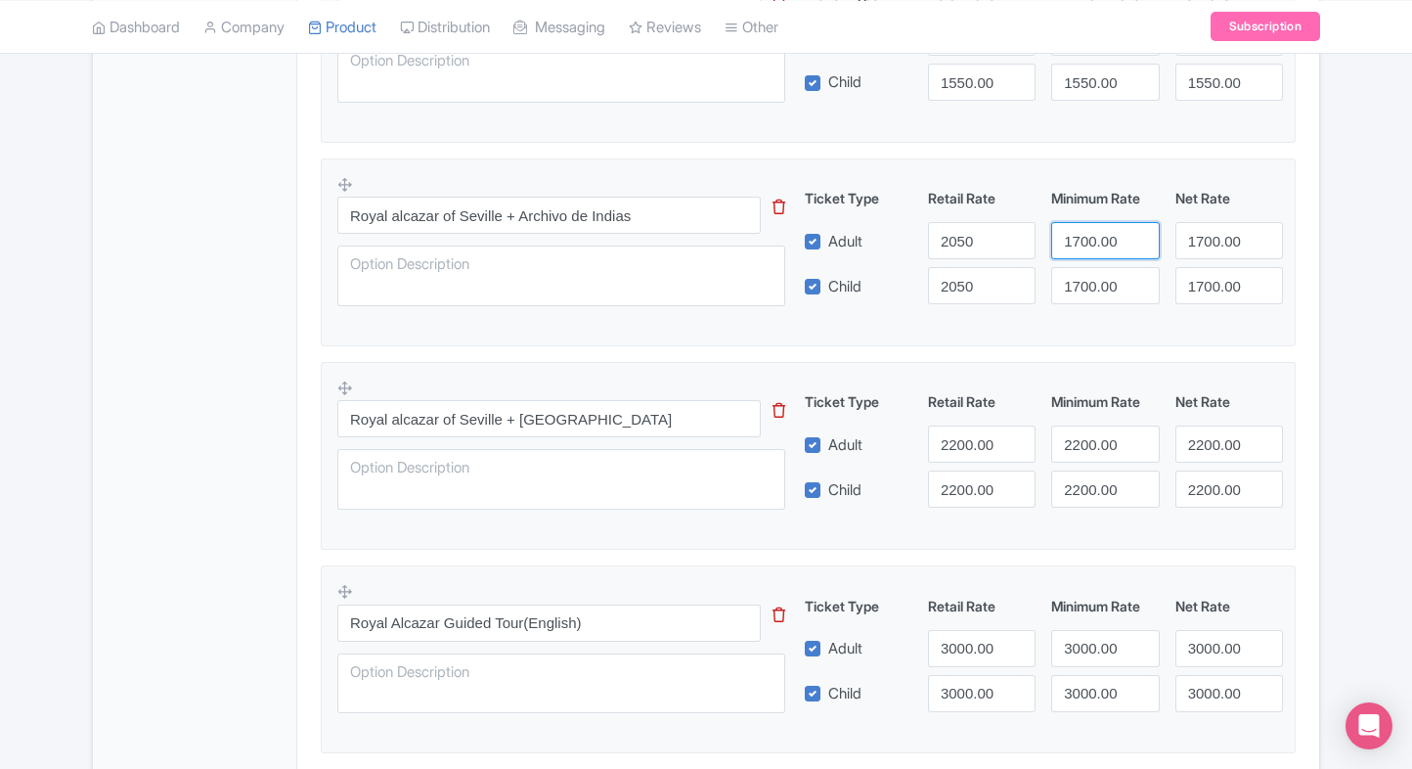
click at [1070, 242] on input "1700.00" at bounding box center [1105, 240] width 108 height 37
paste input "205"
click at [1070, 242] on input "2050" at bounding box center [1105, 240] width 108 height 37
type input "2050"
click at [1091, 304] on div "Royal alcazar of Seville + Archivo de Indias This tip has not data. Code: tip_o…" at bounding box center [808, 246] width 942 height 143
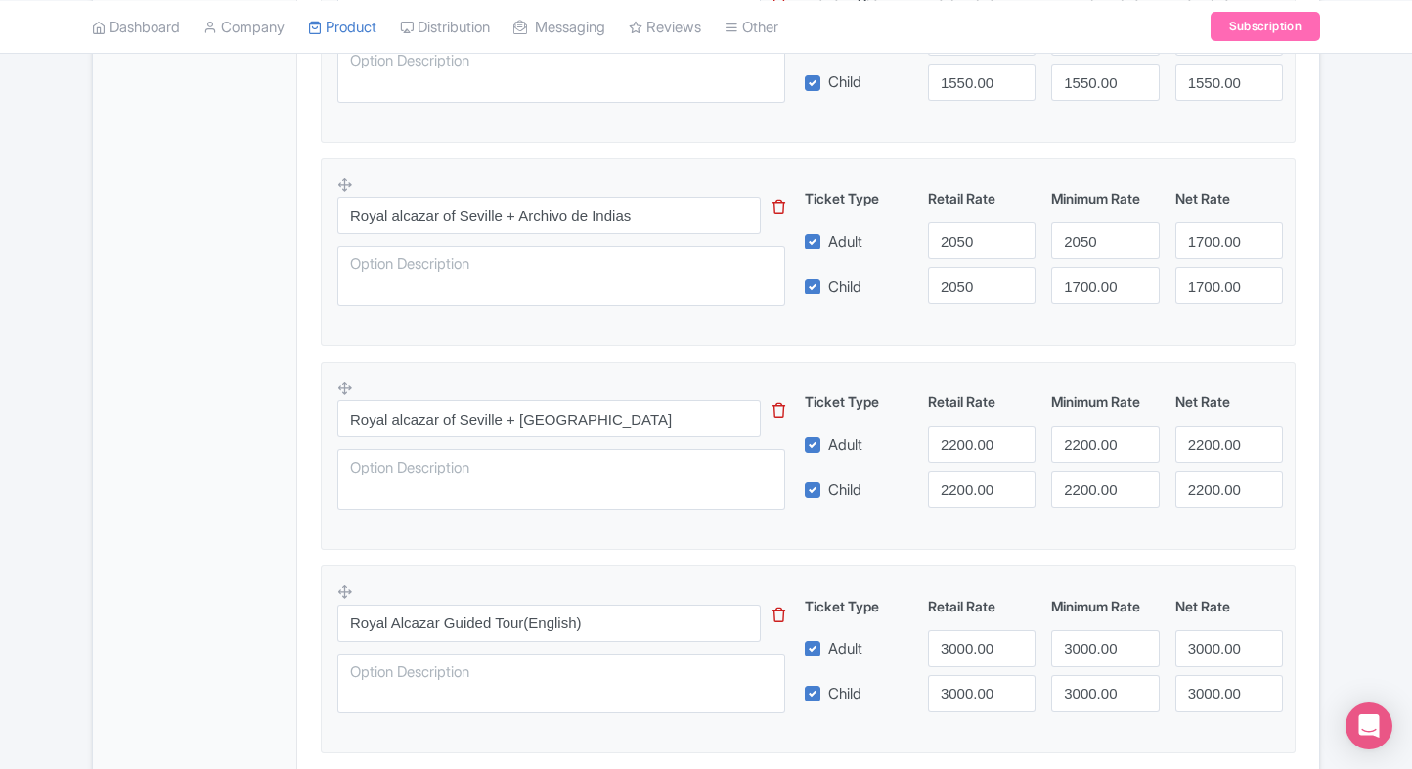
click at [1091, 304] on div "Royal alcazar of Seville + Archivo de Indias This tip has not data. Code: tip_o…" at bounding box center [808, 246] width 942 height 143
click at [1091, 293] on input "1700.00" at bounding box center [1105, 285] width 108 height 37
paste input "205"
click at [1091, 293] on input "2050" at bounding box center [1105, 285] width 108 height 37
type input "2050"
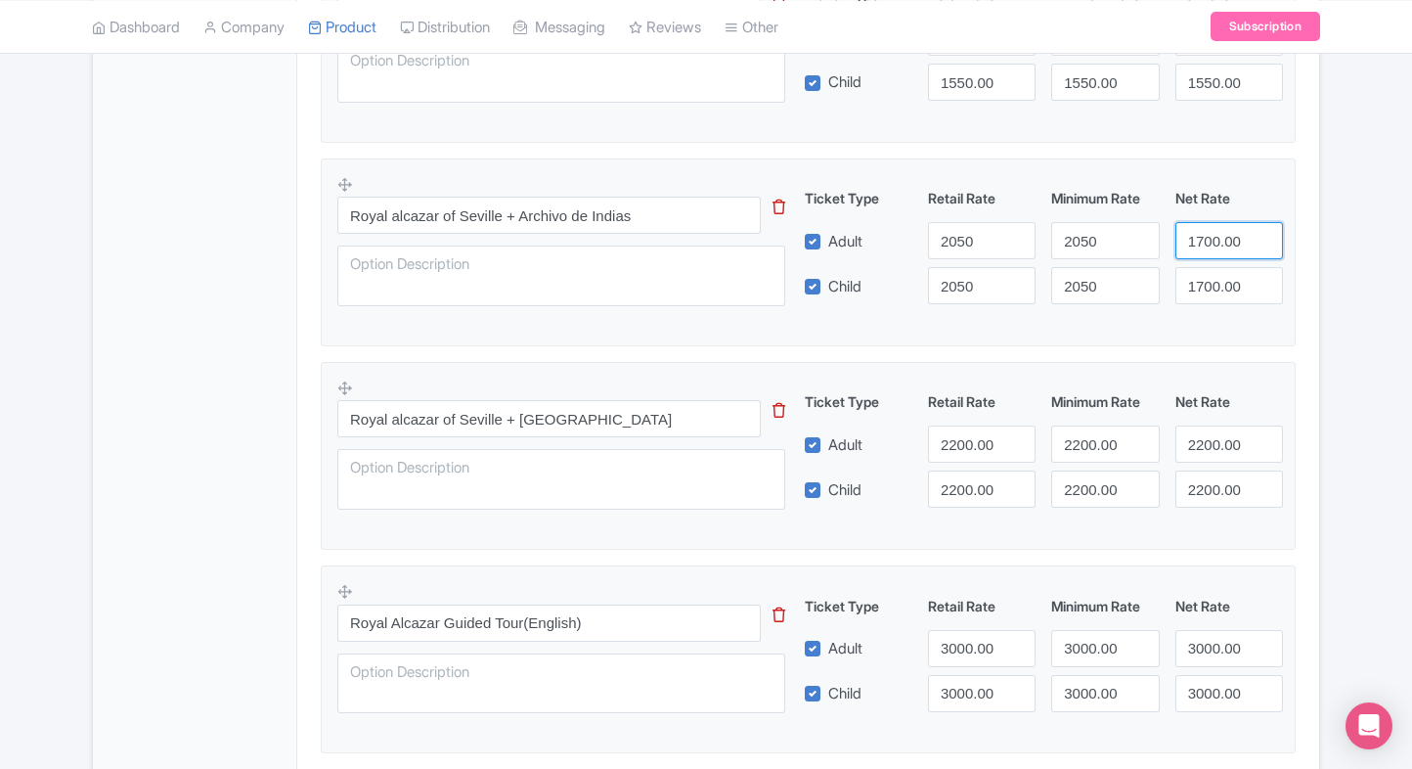
click at [1205, 239] on input "1700.00" at bounding box center [1229, 240] width 108 height 37
paste input "205"
type input "2050"
click at [1209, 285] on input "1700.00" at bounding box center [1229, 285] width 108 height 37
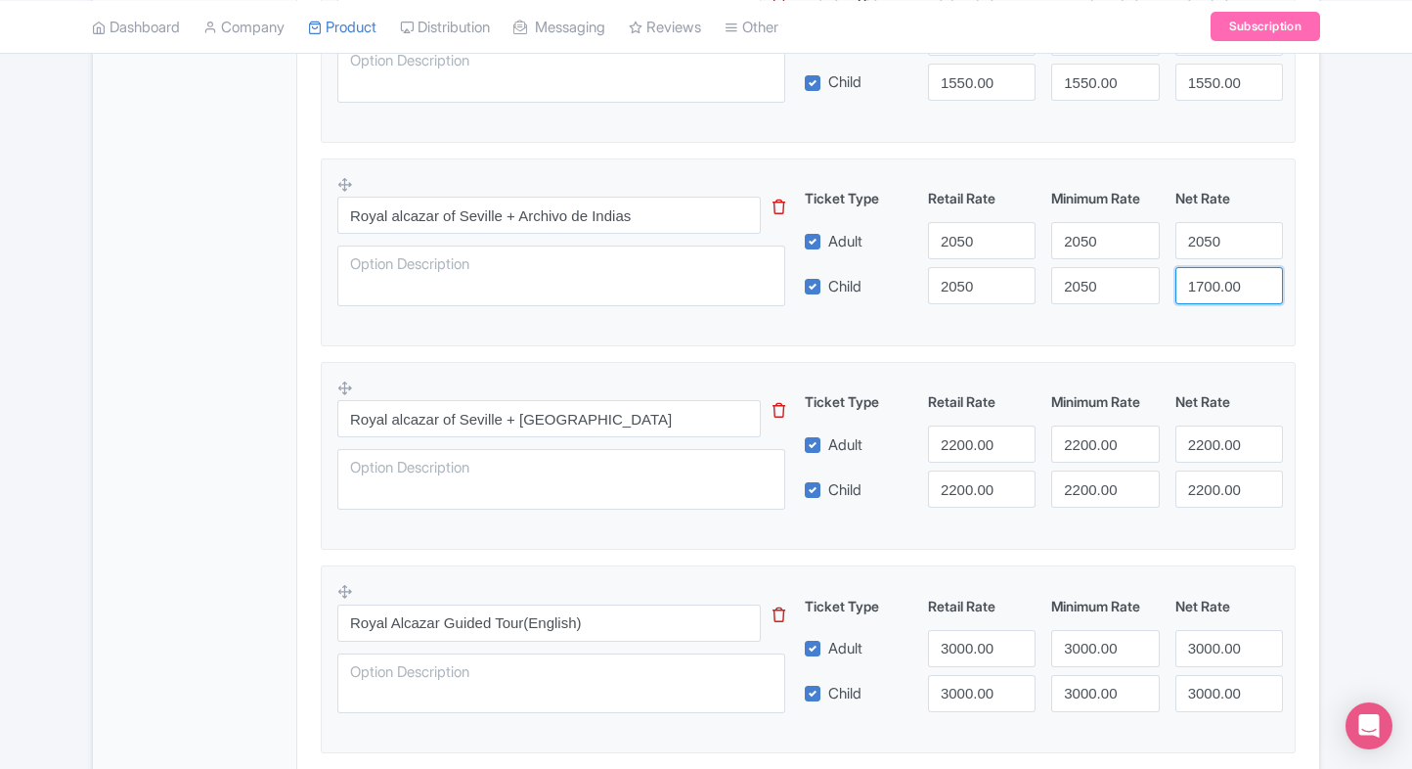
paste input "205"
click at [1209, 285] on input "2050" at bounding box center [1229, 285] width 108 height 37
type input "2050"
click at [1296, 297] on div "Product Options i Royal alcazar of Seville General Admission tickets This tip h…" at bounding box center [808, 363] width 998 height 869
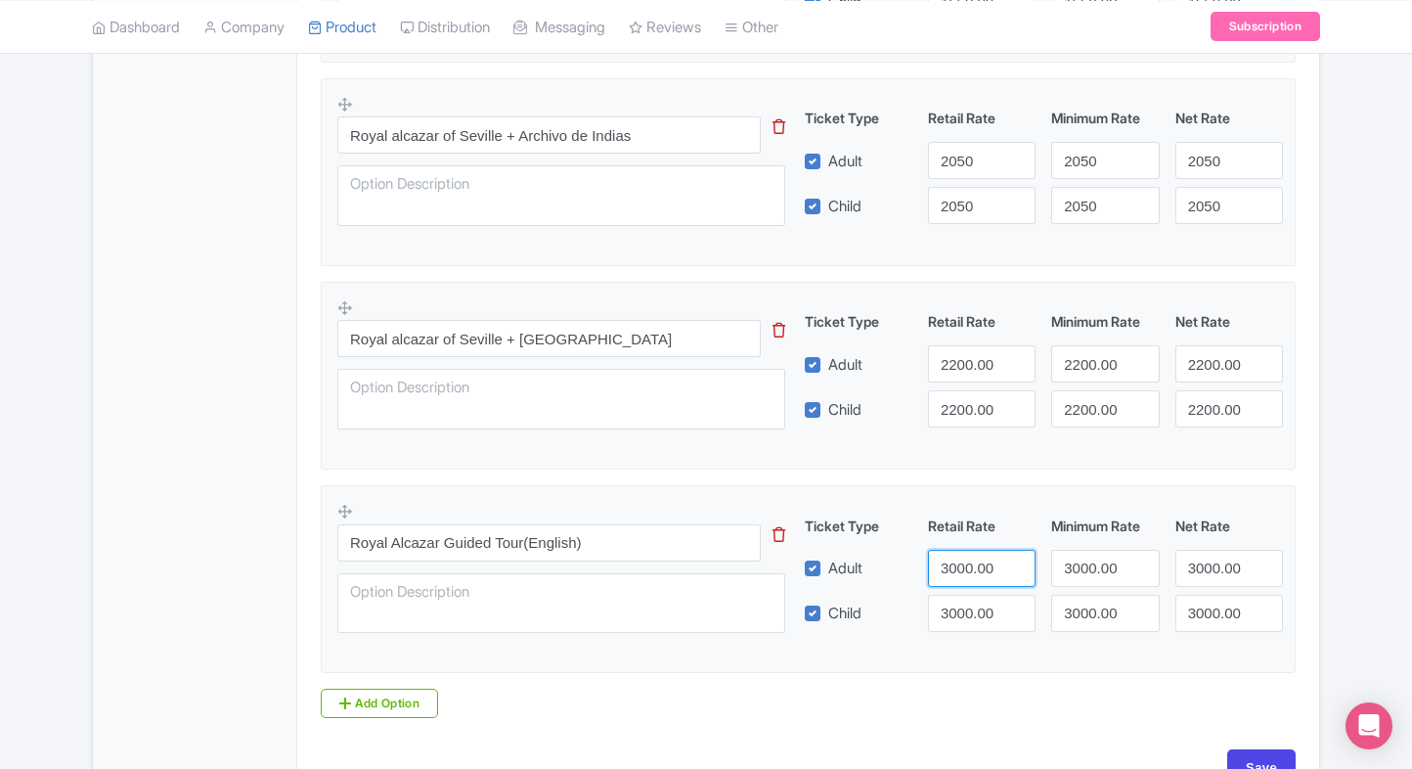
click at [960, 569] on input "3000.00" at bounding box center [982, 568] width 108 height 37
type input "3090"
click at [958, 601] on input "3000.00" at bounding box center [982, 613] width 108 height 37
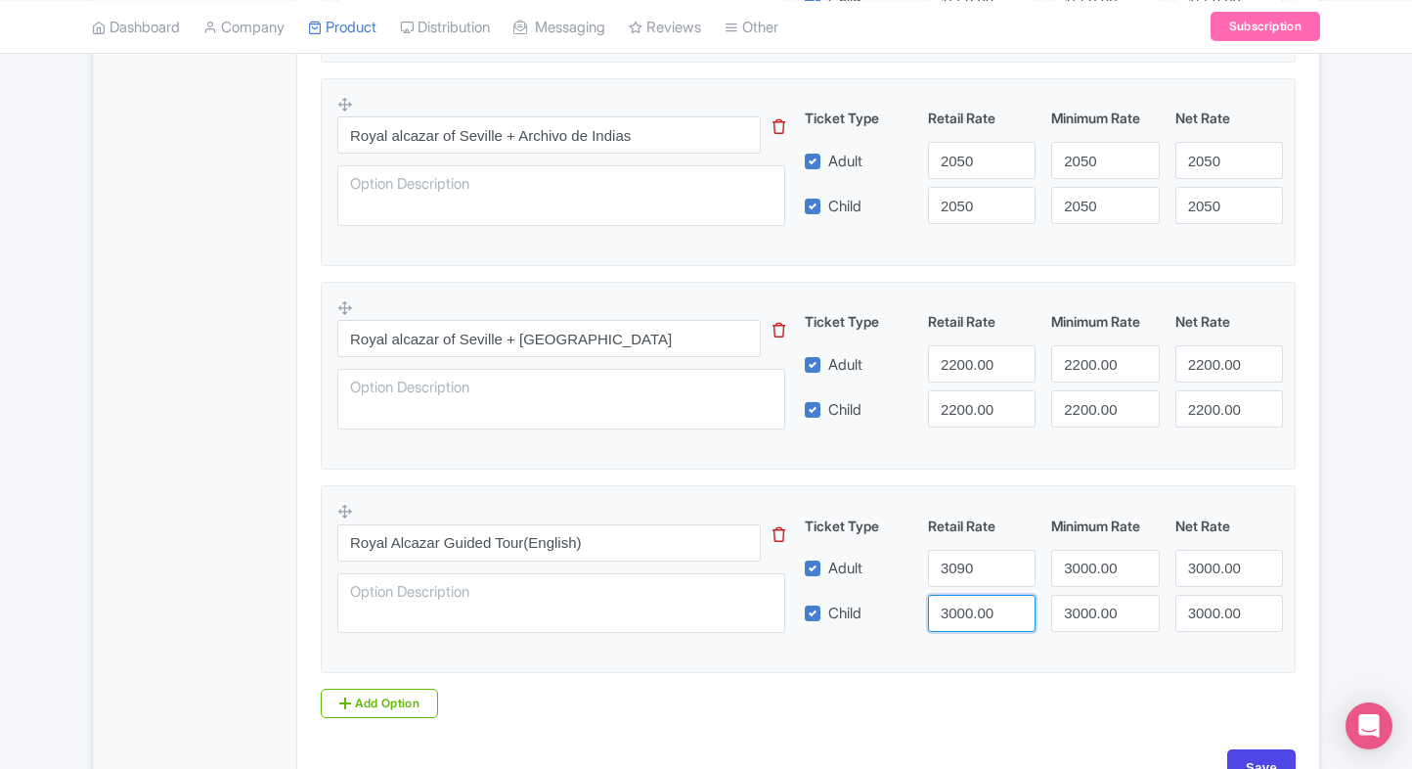
paste input "9"
type input "3090"
click at [1092, 565] on input "3000.00" at bounding box center [1105, 568] width 108 height 37
paste input "9"
click at [1092, 565] on input "3090" at bounding box center [1105, 568] width 108 height 37
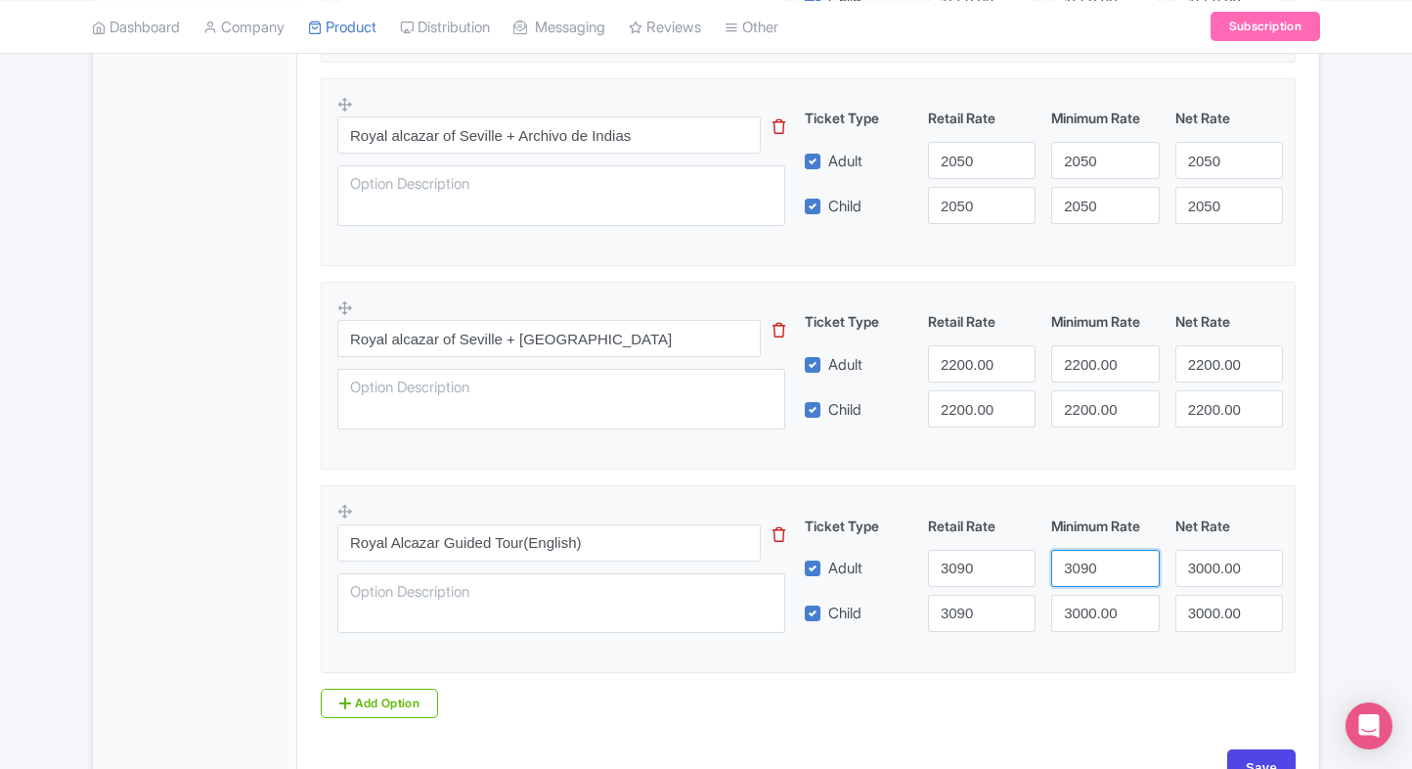
type input "3090"
click at [1091, 623] on input "3000.00" at bounding box center [1105, 613] width 108 height 37
paste input "9"
click at [1091, 623] on input "3090" at bounding box center [1105, 613] width 108 height 37
type input "3090"
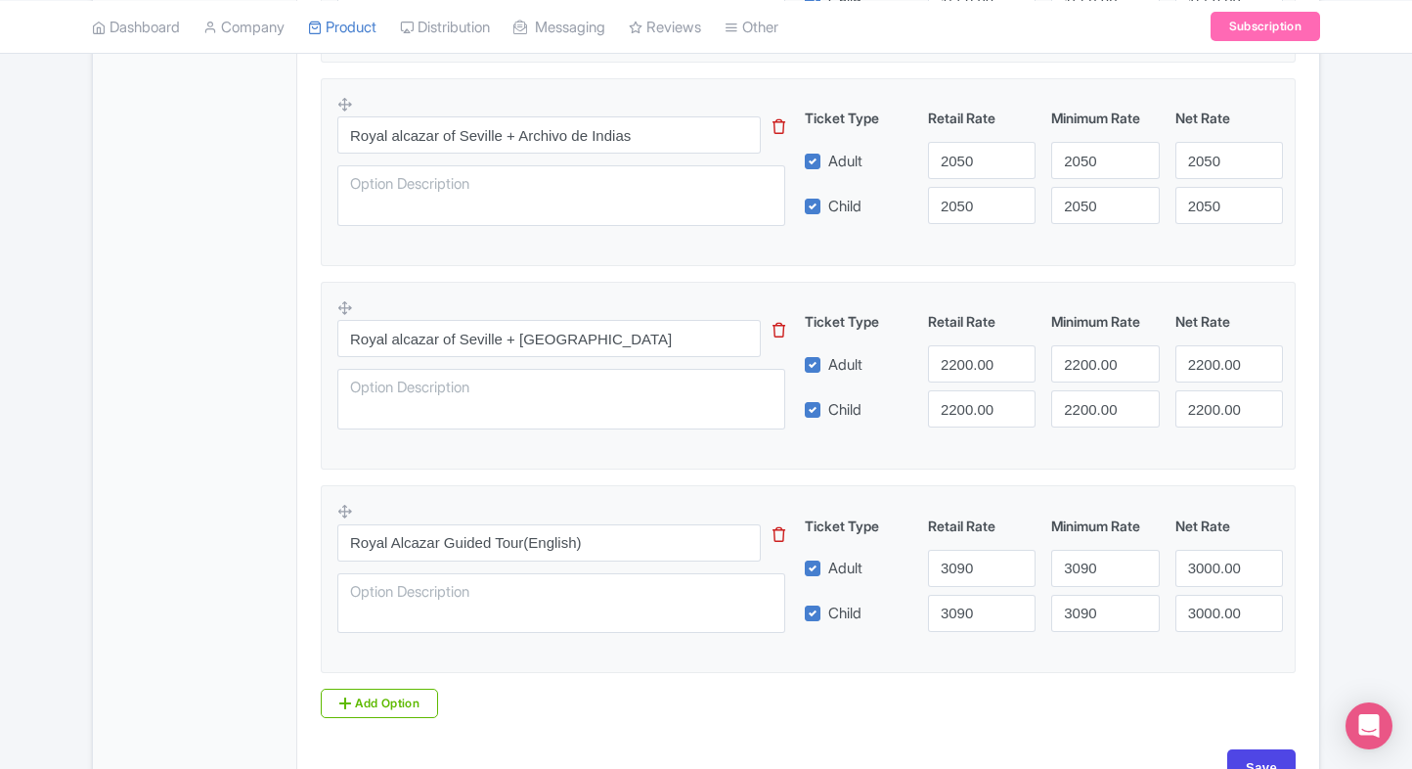
click at [1193, 589] on div "Ticket Type Retail Rate Minimum Rate Net Rate Adult 3090 3090 3000.00 Child 309…" at bounding box center [1044, 573] width 471 height 116
click at [1193, 600] on input "3000.00" at bounding box center [1229, 613] width 108 height 37
paste input "9"
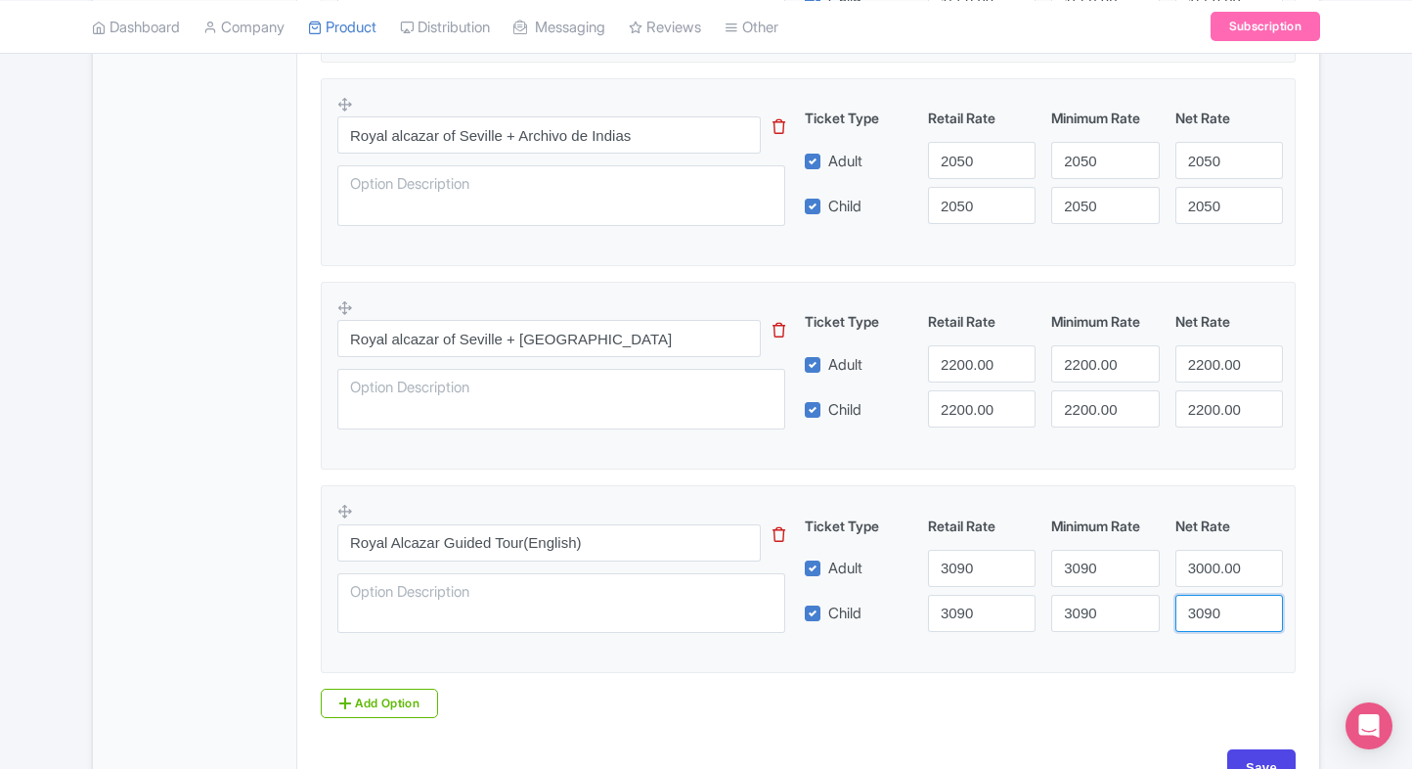
type input "3090"
click at [1211, 563] on input "3000.00" at bounding box center [1229, 568] width 108 height 37
paste input "9"
click at [1211, 563] on input "3090" at bounding box center [1229, 568] width 108 height 37
type input "3090"
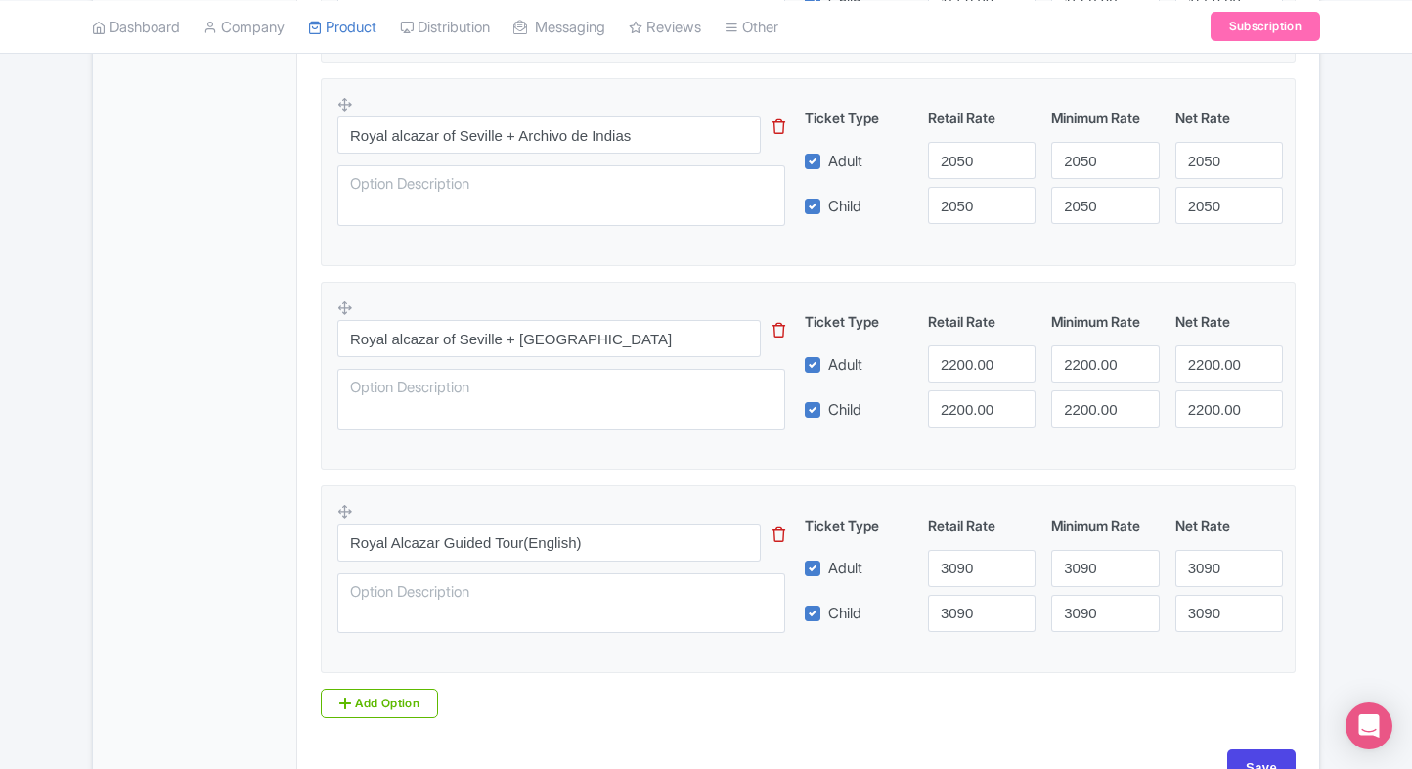
click at [1310, 540] on div "Royal [GEOGRAPHIC_DATA] Name * i [GEOGRAPHIC_DATA] Your product's name has 24 c…" at bounding box center [808, 136] width 1022 height 1339
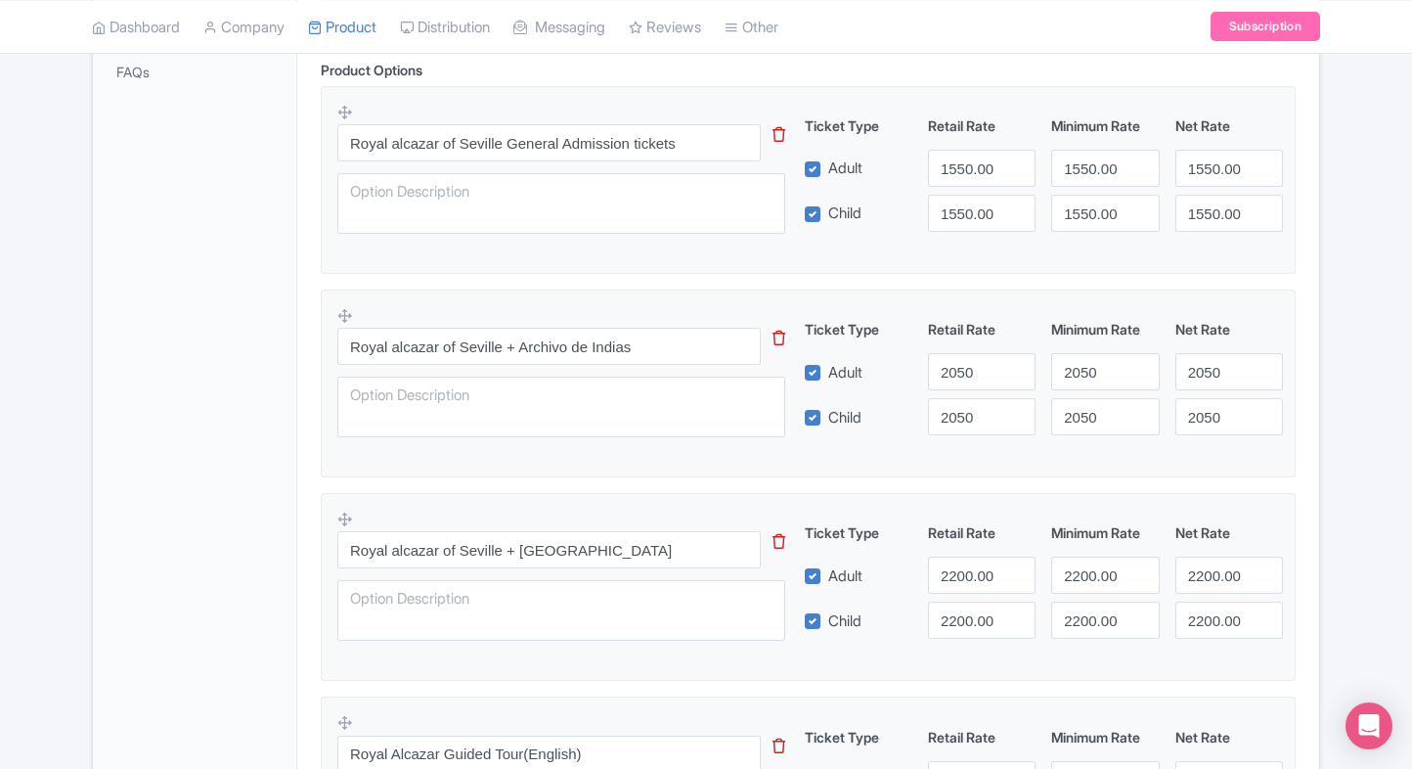
scroll to position [618, 0]
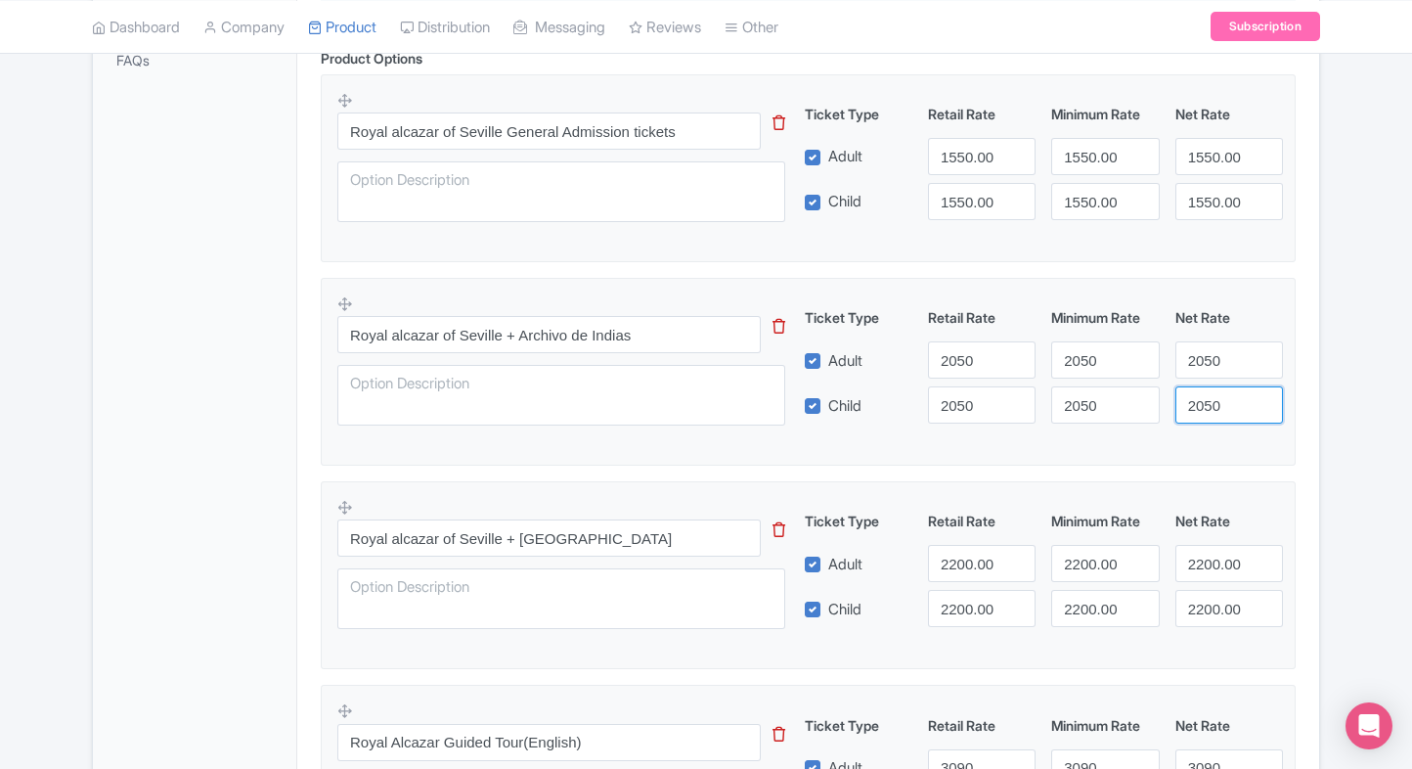
click at [1310, 455] on div "Royal [GEOGRAPHIC_DATA] Name * i [GEOGRAPHIC_DATA] Your product's name has 24 c…" at bounding box center [808, 336] width 1022 height 1339
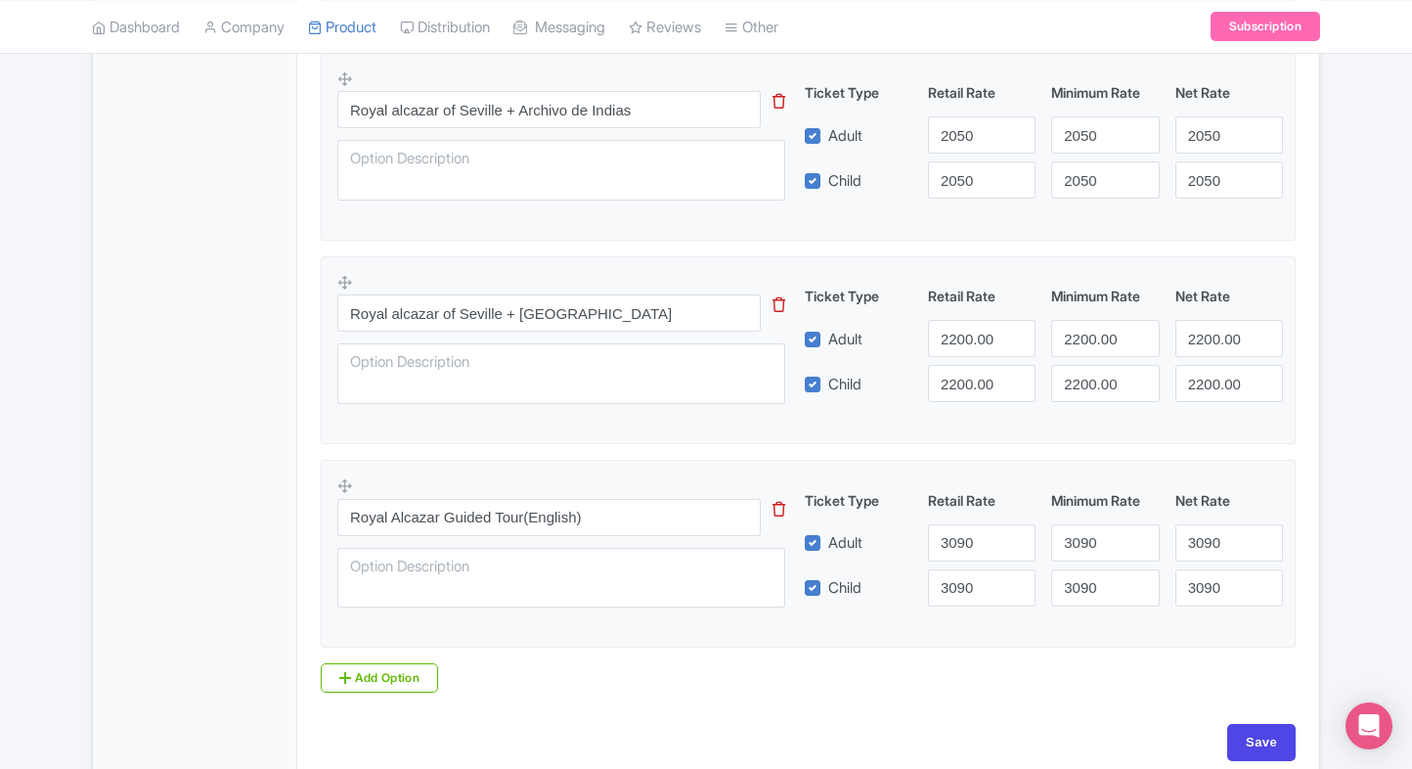
scroll to position [937, 0]
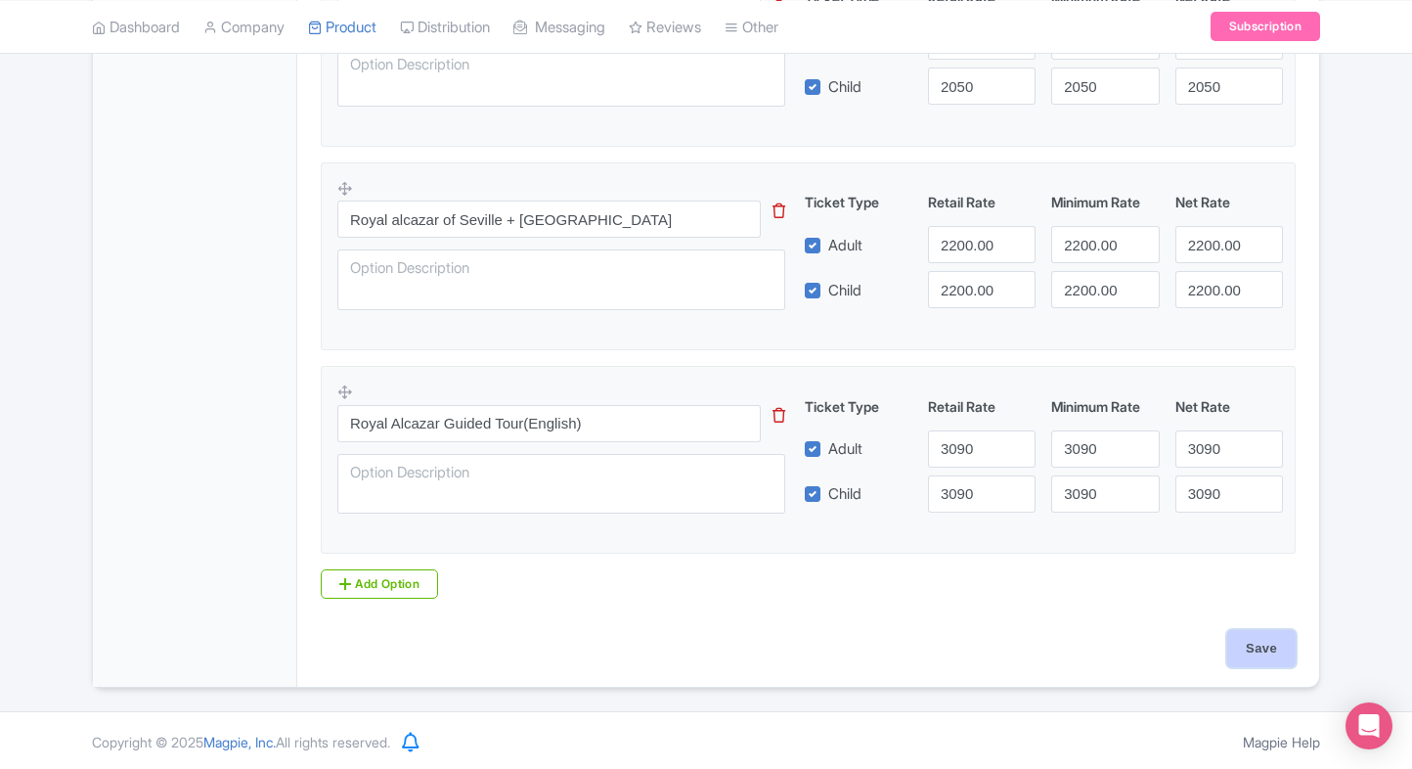
click at [1279, 637] on input "Save" at bounding box center [1261, 648] width 68 height 37
type input "Saving..."
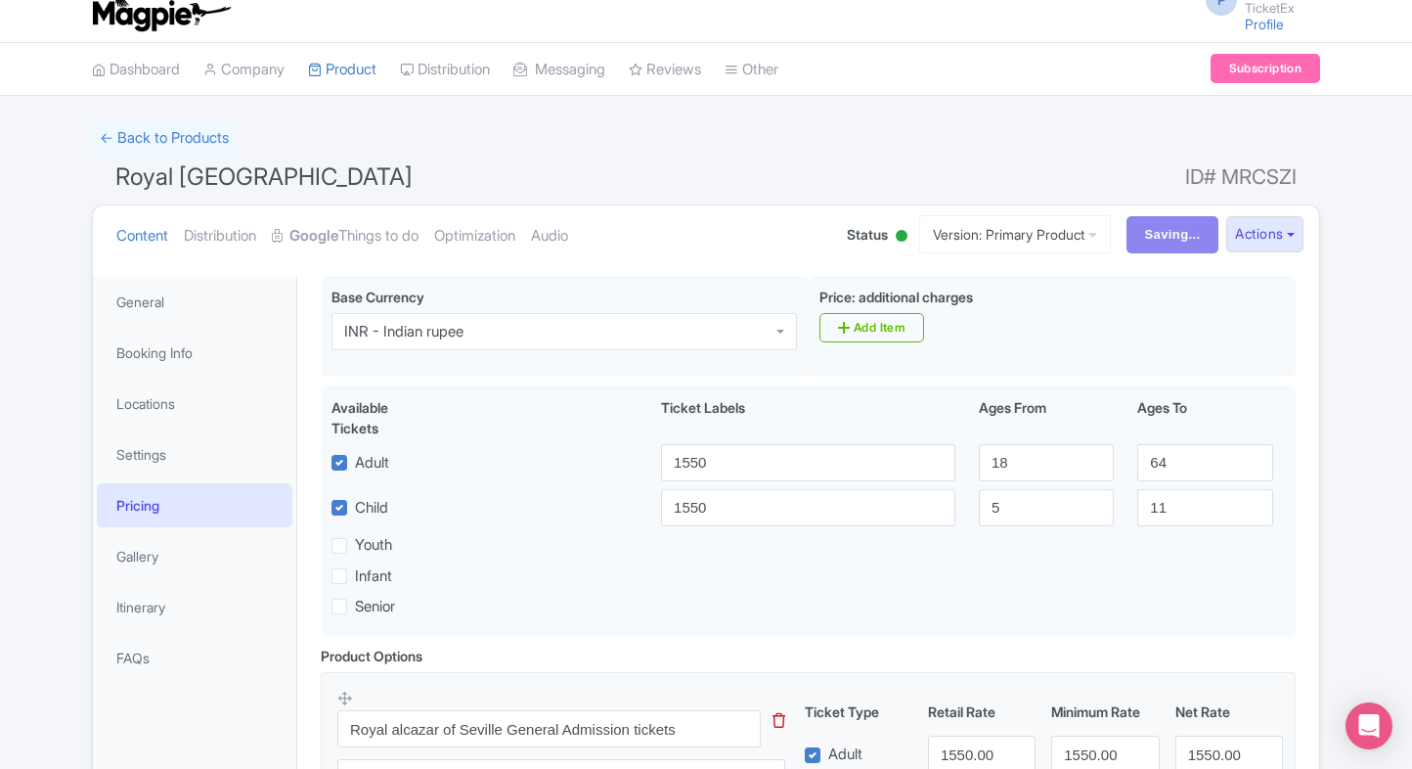
scroll to position [17, 0]
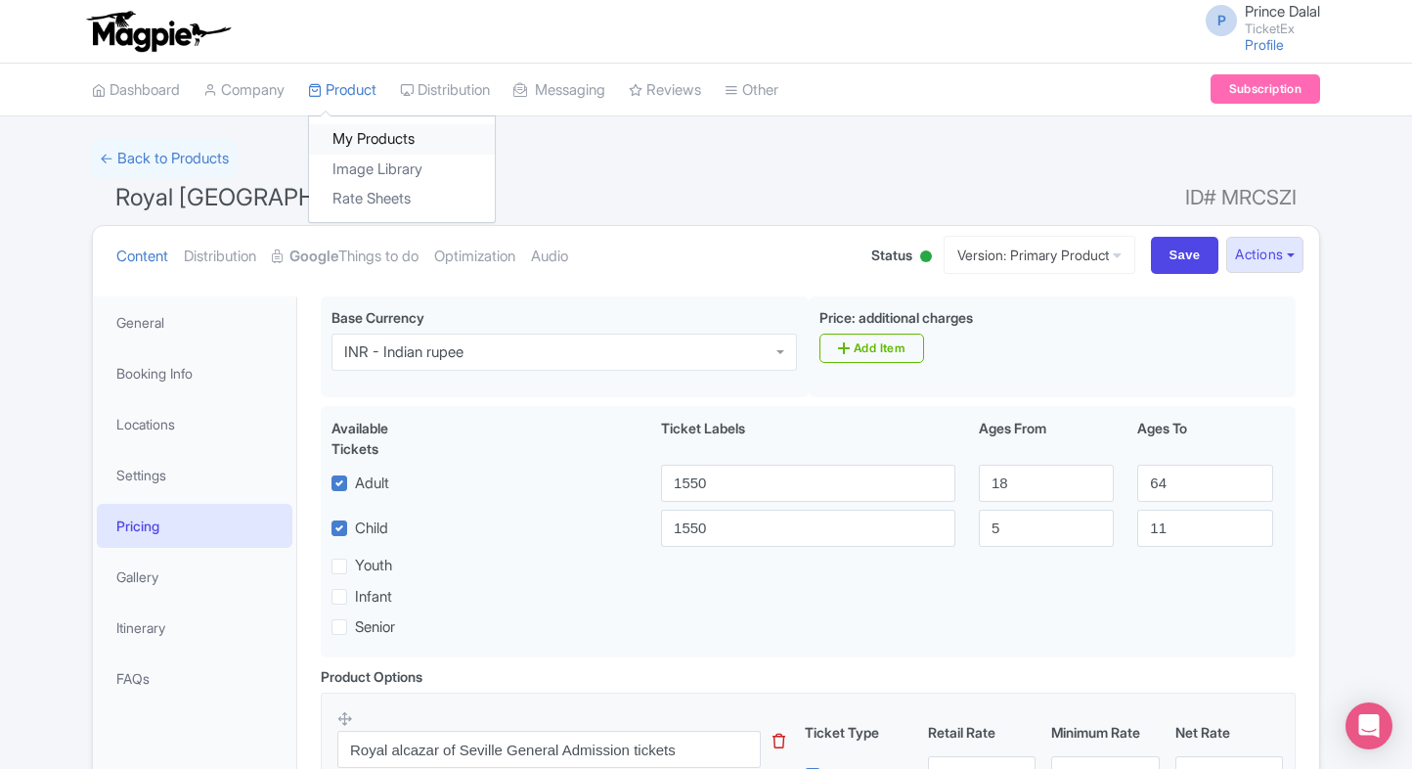
click at [351, 137] on link "My Products" at bounding box center [402, 139] width 186 height 30
